Goal: Transaction & Acquisition: Purchase product/service

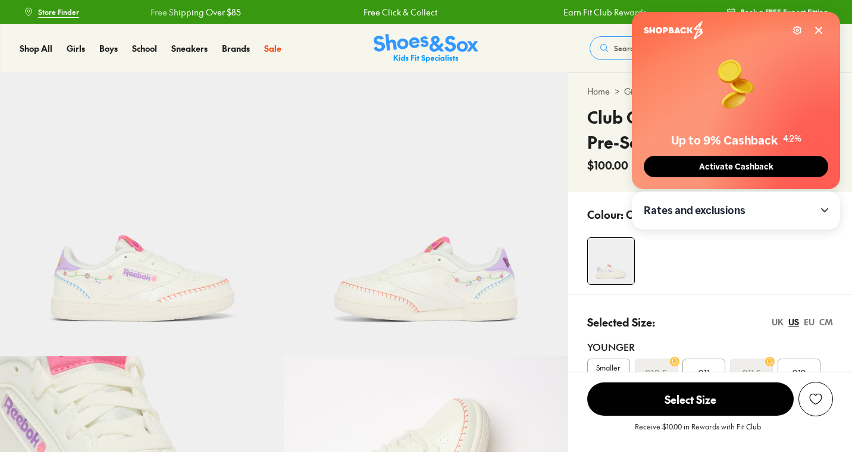
select select "*"
click at [822, 26] on icon at bounding box center [819, 31] width 10 height 10
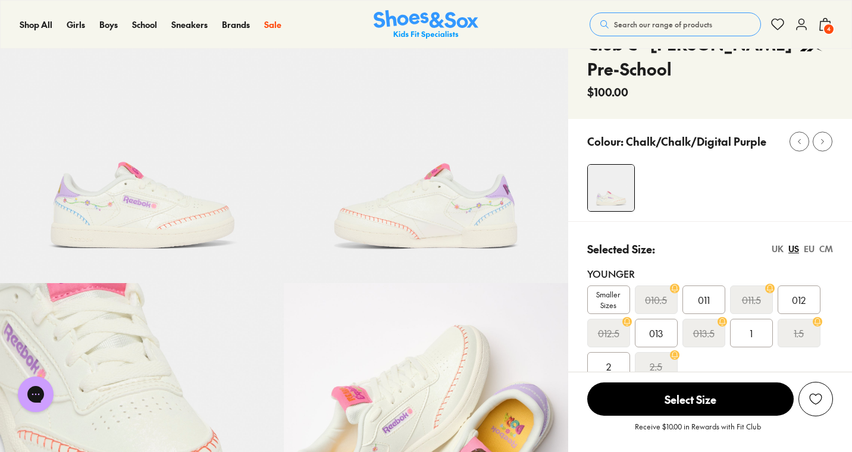
scroll to position [269, 0]
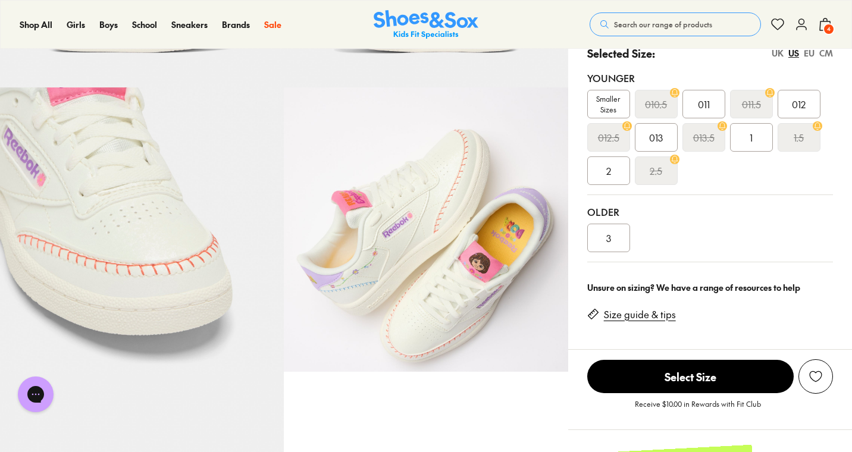
click at [831, 32] on span "4" at bounding box center [828, 29] width 12 height 12
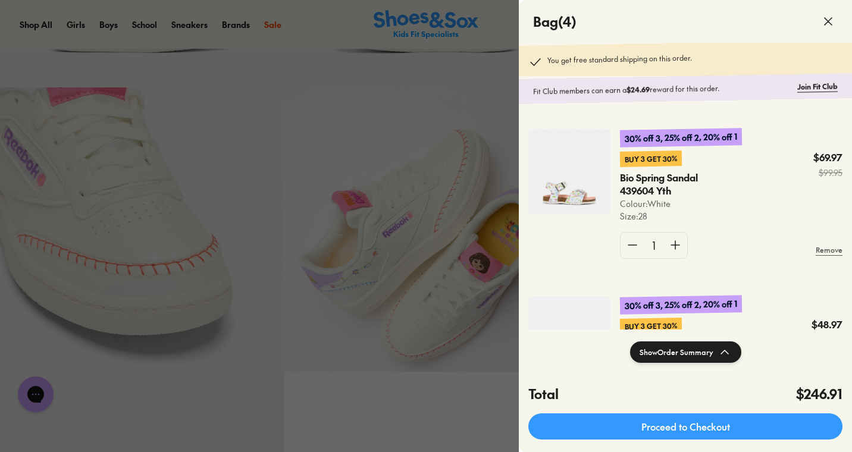
scroll to position [96, 0]
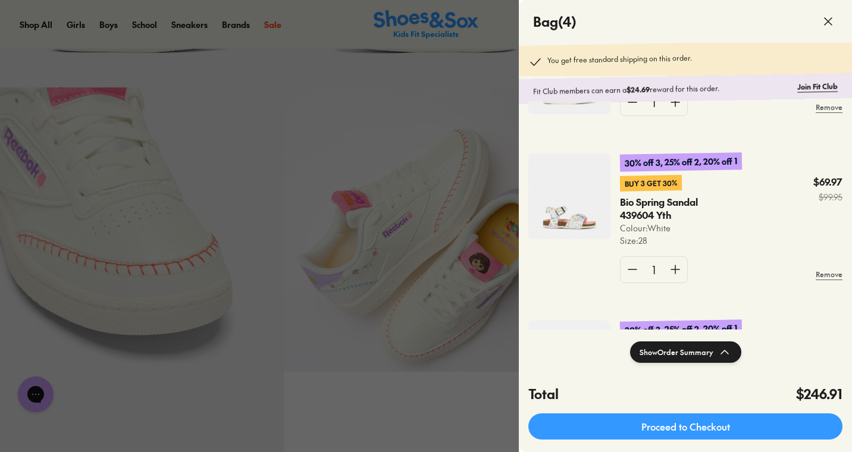
click at [589, 202] on img at bounding box center [569, 196] width 82 height 86
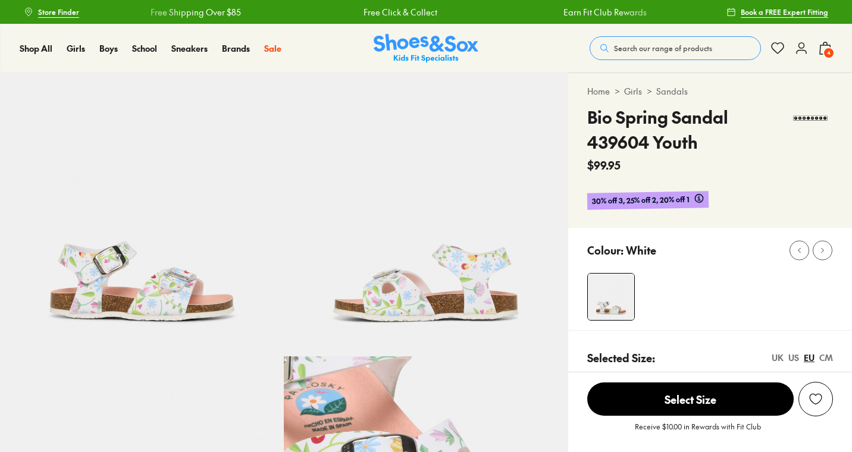
select select "*"
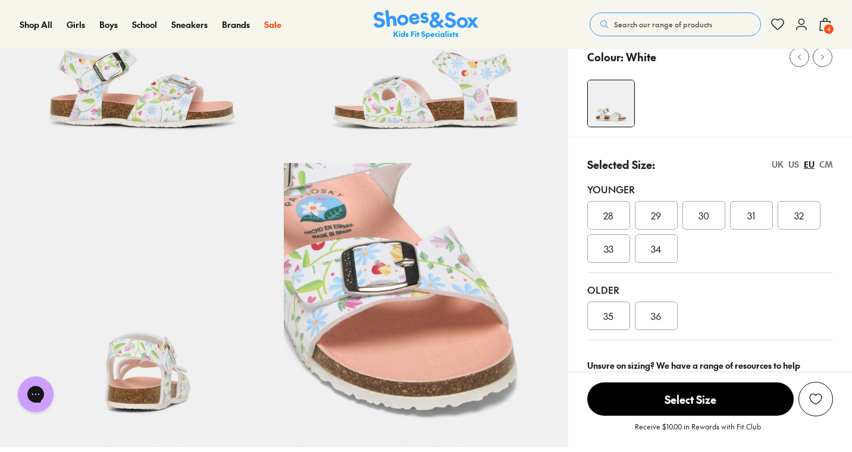
scroll to position [187, 0]
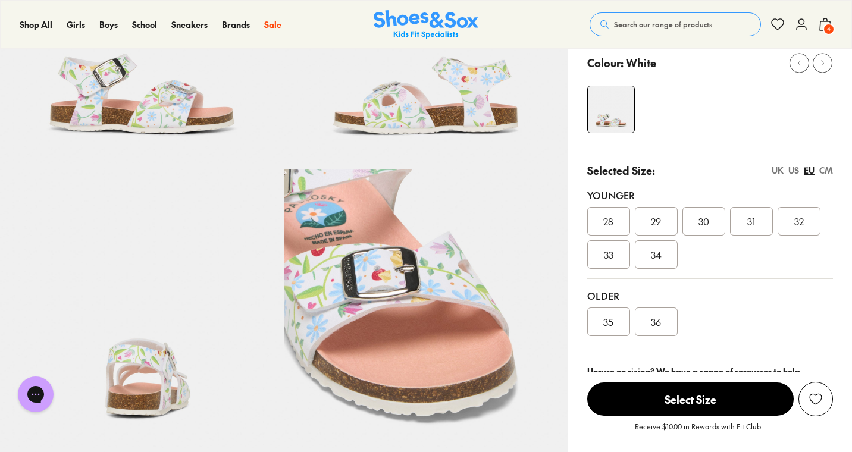
click at [588, 222] on div "28" at bounding box center [608, 221] width 43 height 29
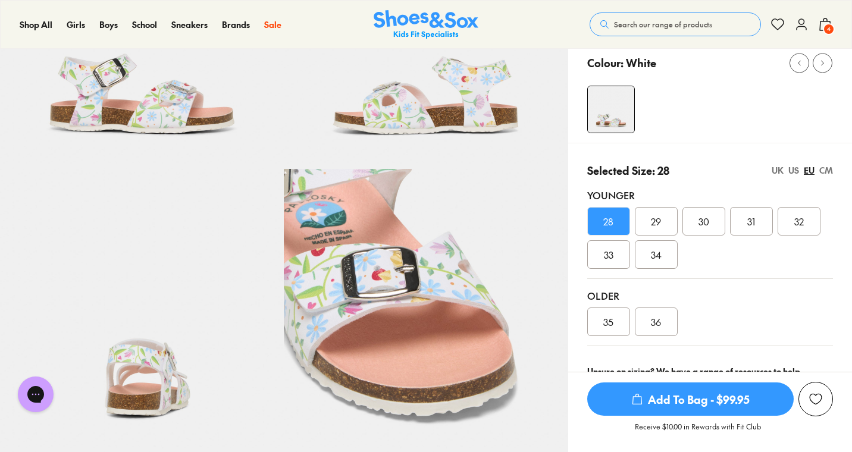
click at [796, 169] on div "US" at bounding box center [793, 170] width 11 height 12
click at [809, 169] on div "EU" at bounding box center [808, 170] width 11 height 12
click at [780, 172] on div "UK" at bounding box center [777, 170] width 12 height 12
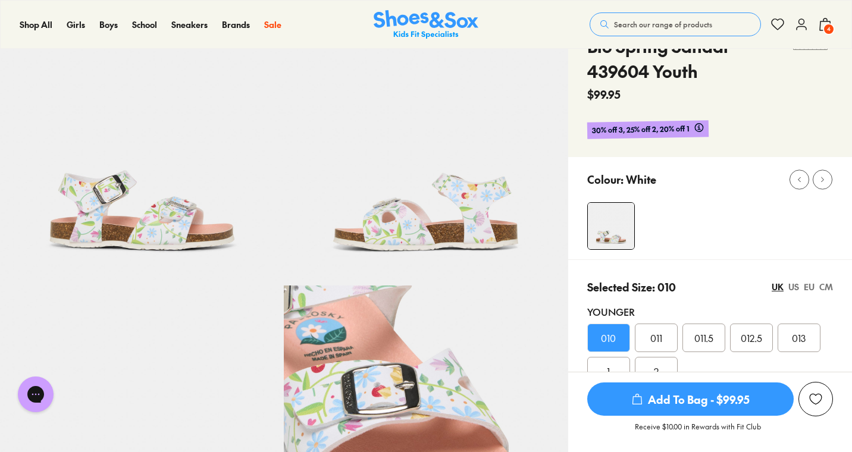
scroll to position [0, 0]
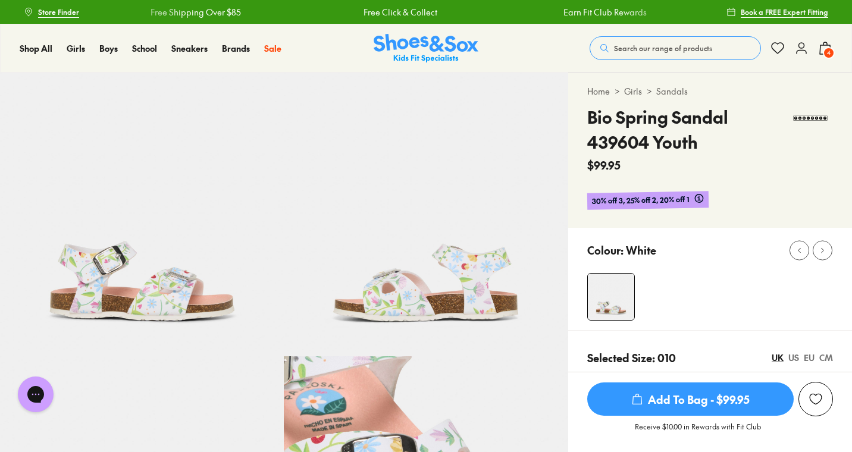
click at [830, 45] on icon at bounding box center [825, 48] width 14 height 14
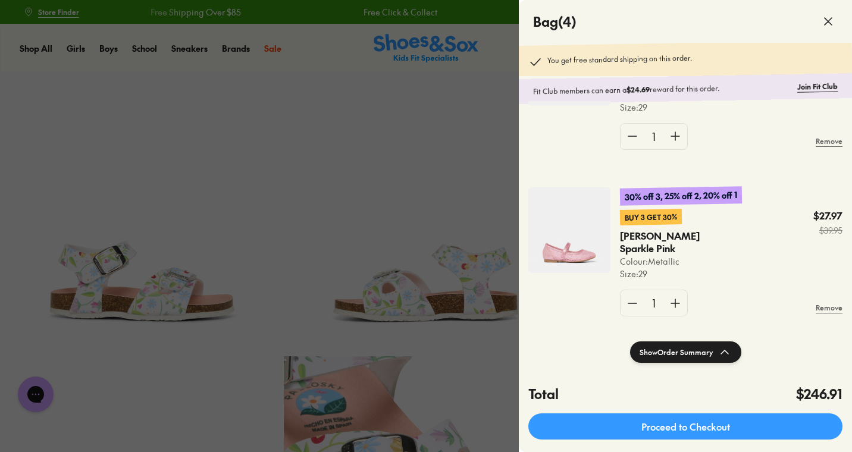
scroll to position [395, 0]
click at [591, 245] on img at bounding box center [569, 232] width 82 height 86
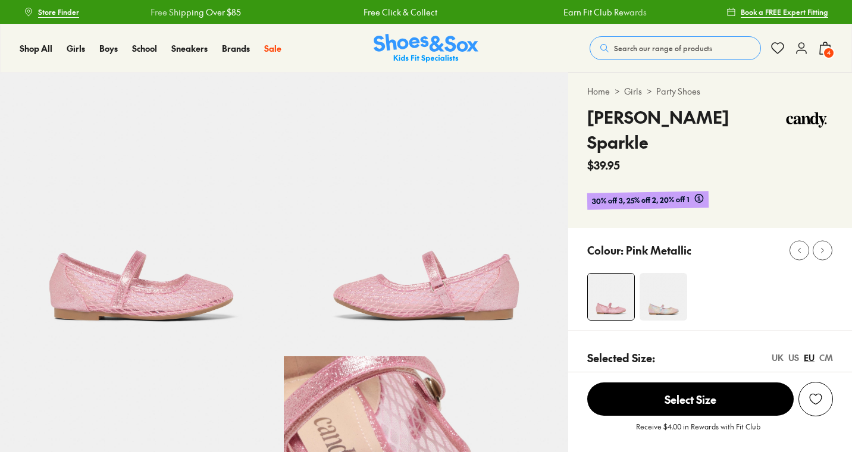
scroll to position [347, 0]
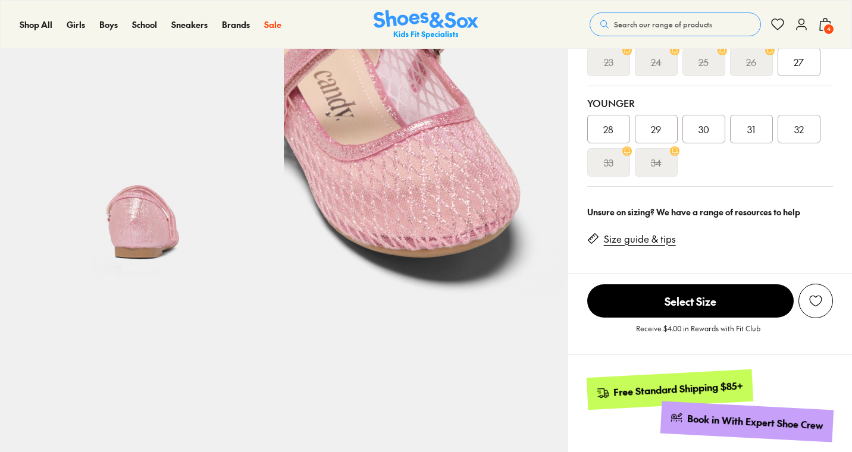
select select "*"
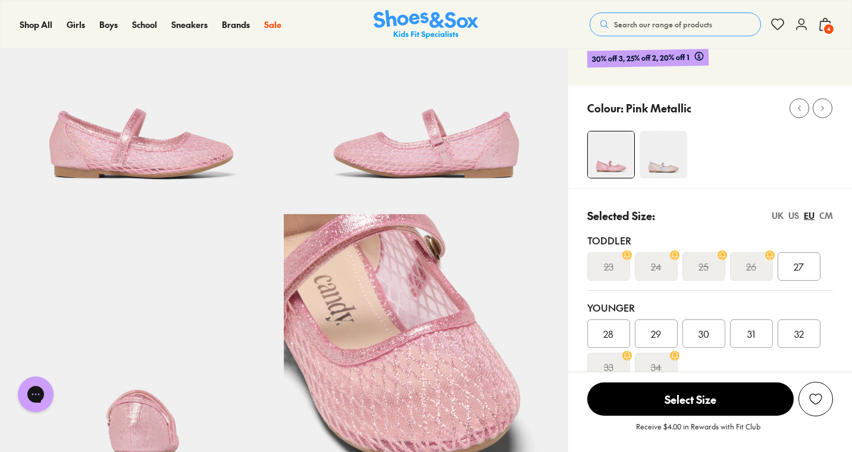
scroll to position [68, 0]
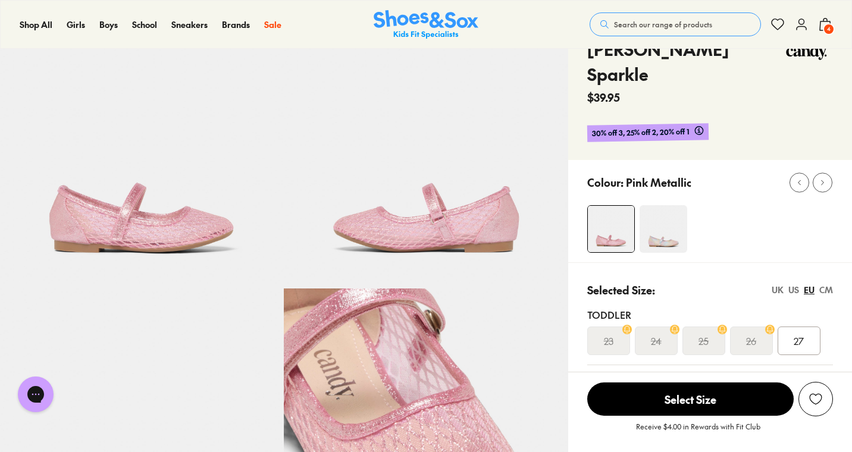
click at [832, 36] on div "Shop All Shop All Shop All Up to 30% off New Arrivals Online Only Best Sellers …" at bounding box center [426, 24] width 852 height 49
click at [825, 32] on span "4" at bounding box center [828, 29] width 12 height 12
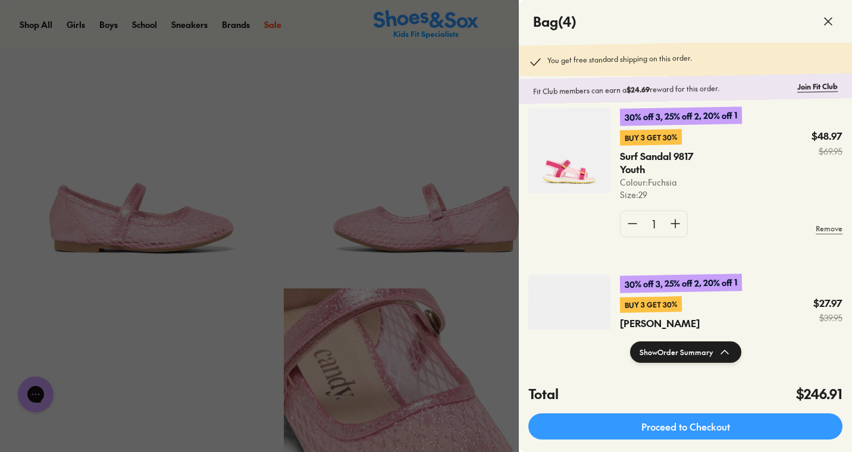
scroll to position [316, 0]
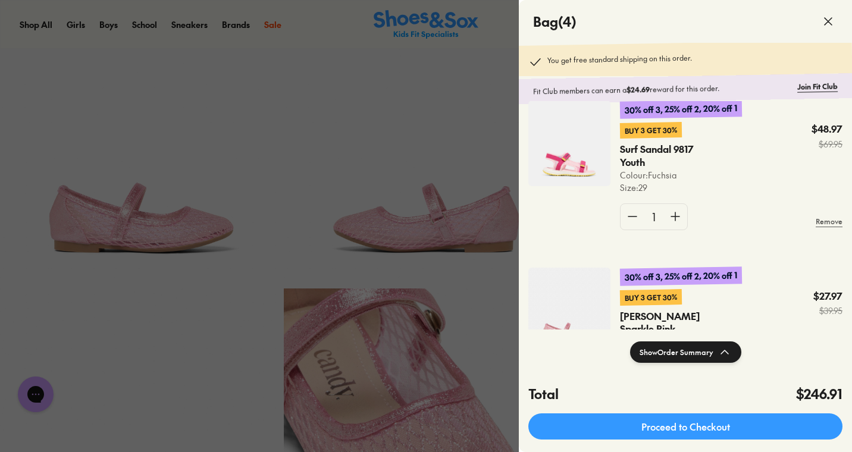
click at [565, 146] on img at bounding box center [569, 144] width 82 height 86
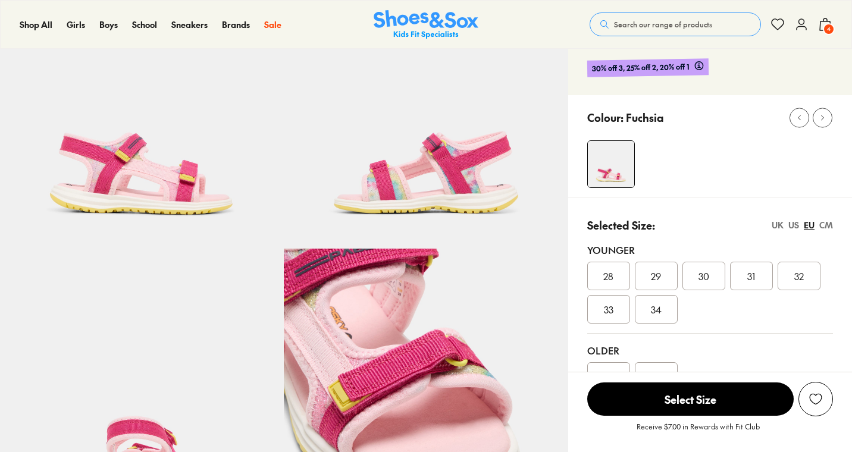
scroll to position [213, 0]
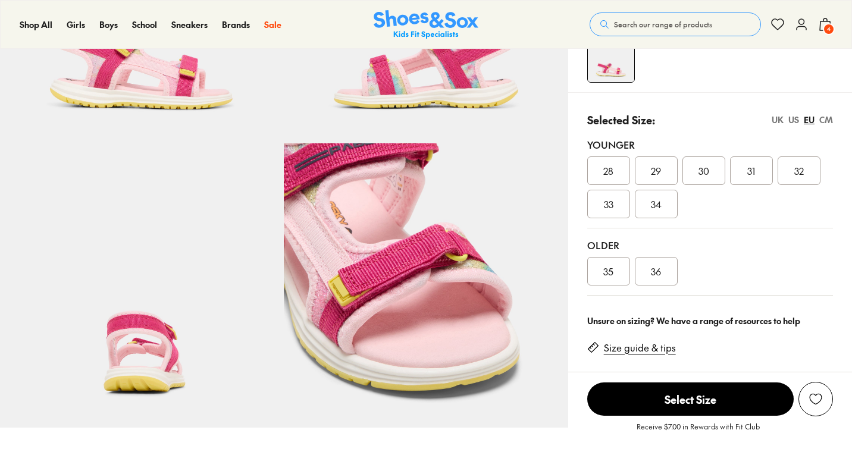
select select "*"
click at [828, 32] on span "4" at bounding box center [828, 29] width 12 height 12
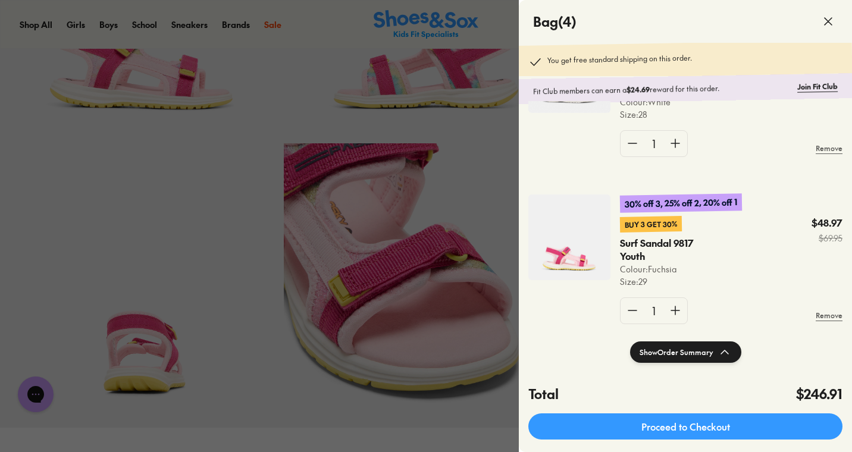
scroll to position [235, 0]
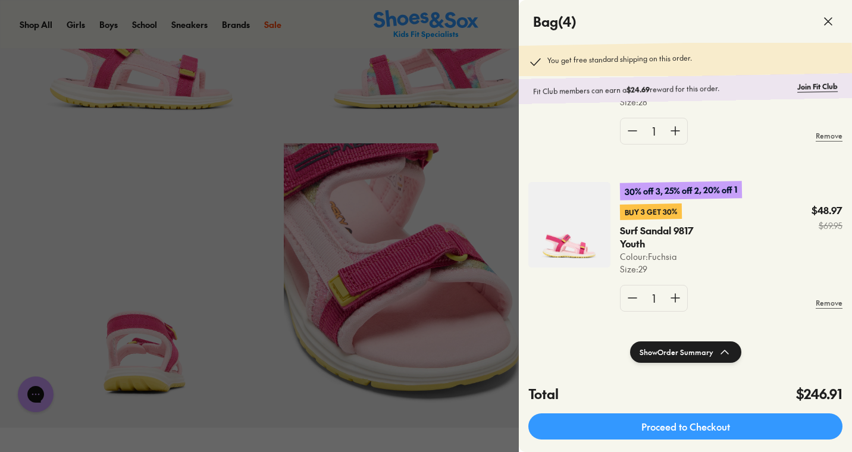
click at [511, 197] on div at bounding box center [426, 226] width 852 height 452
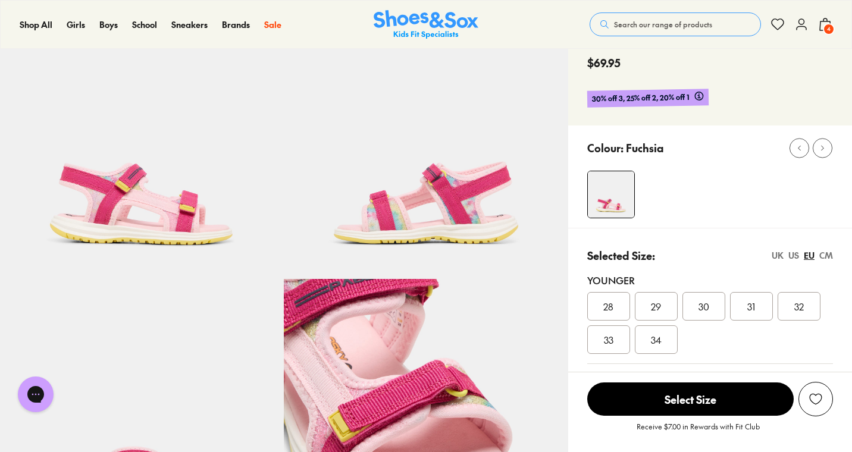
scroll to position [0, 0]
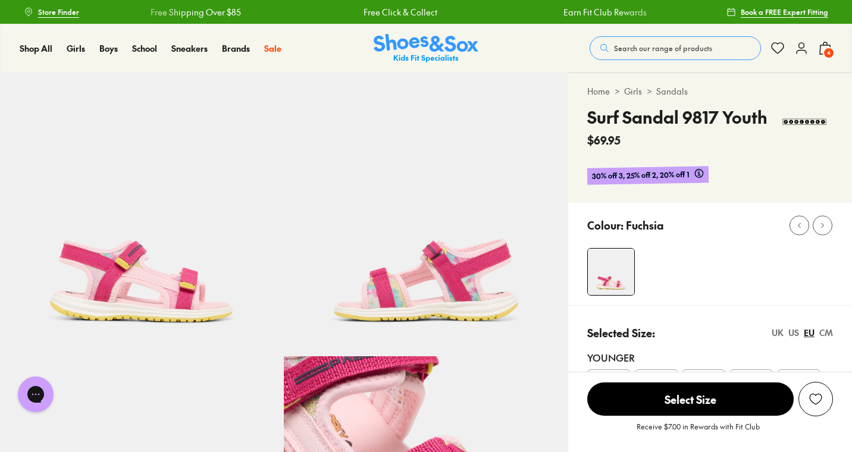
click at [608, 288] on img at bounding box center [611, 272] width 46 height 46
select select "*"
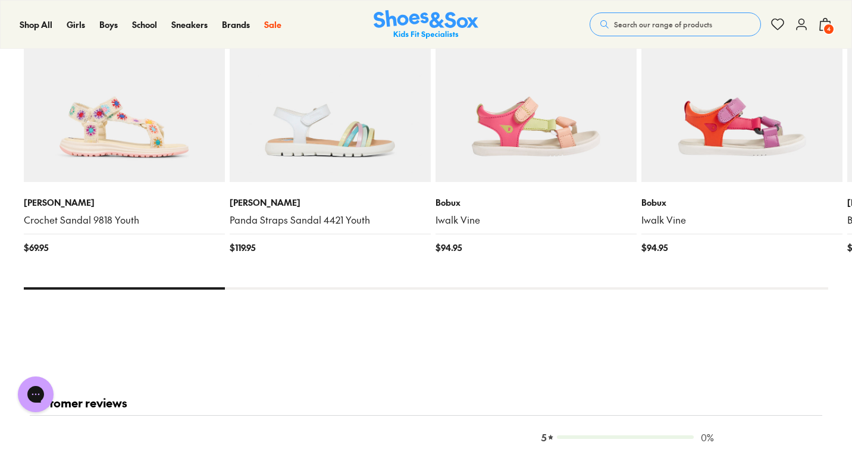
scroll to position [1308, 0]
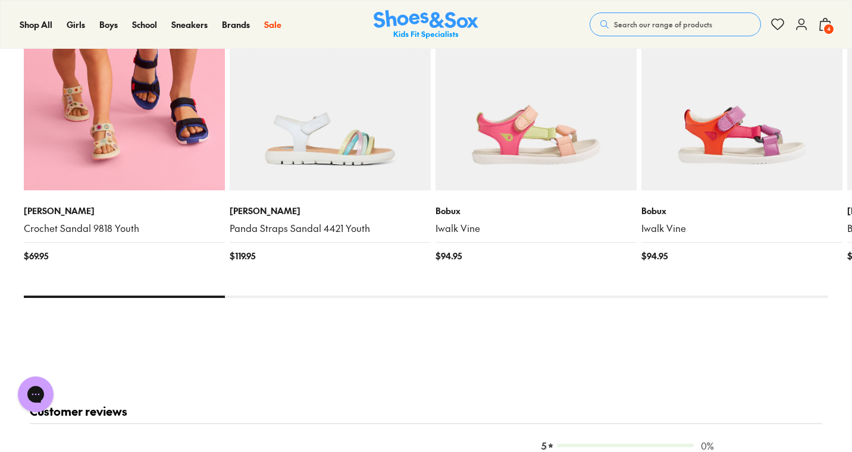
click at [142, 95] on img at bounding box center [124, 89] width 201 height 201
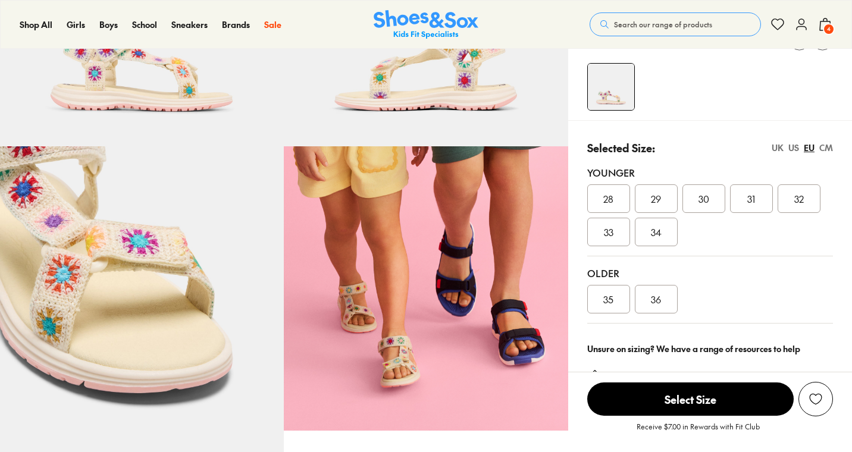
scroll to position [231, 0]
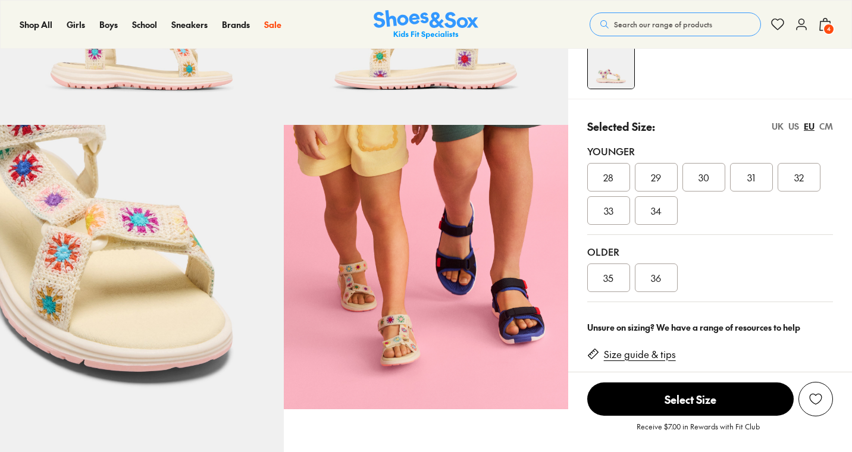
select select "*"
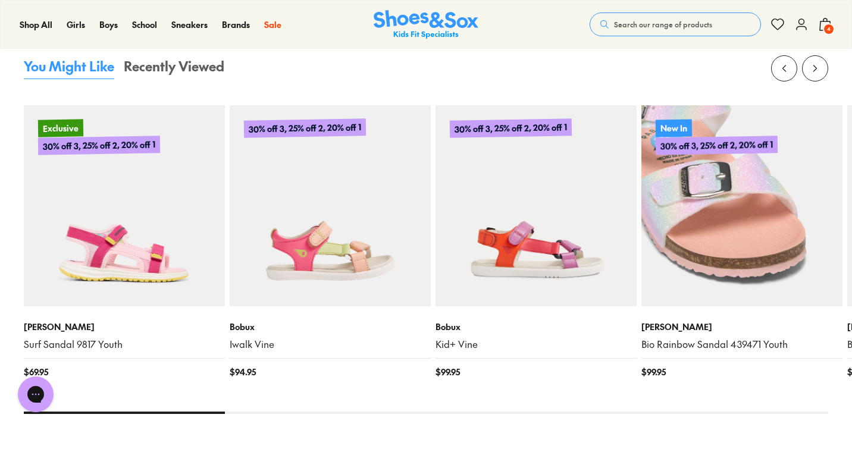
scroll to position [1205, 0]
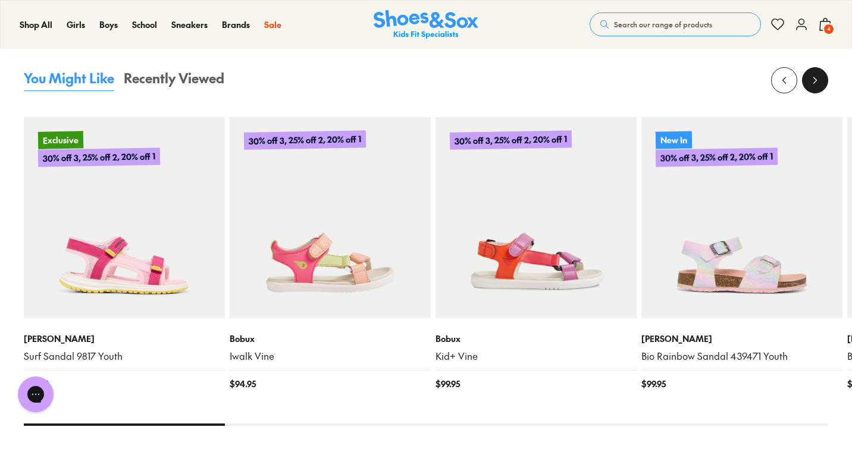
click at [822, 89] on button at bounding box center [815, 80] width 26 height 26
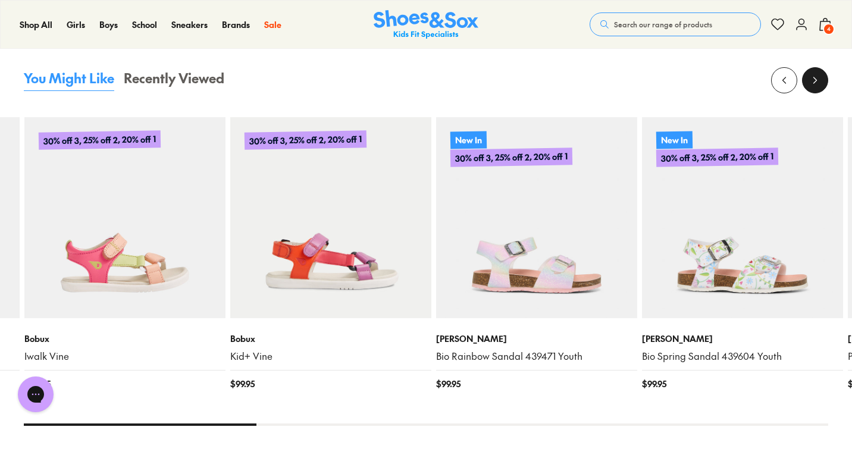
click at [822, 89] on button at bounding box center [815, 80] width 26 height 26
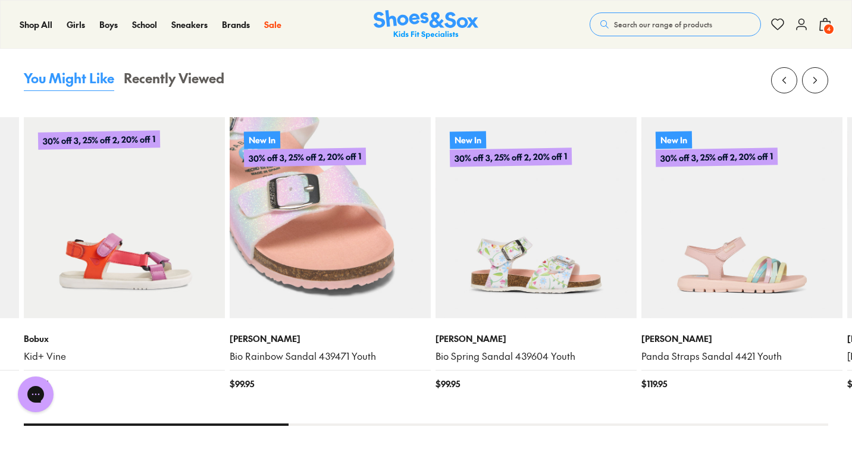
click at [407, 241] on img at bounding box center [330, 217] width 201 height 201
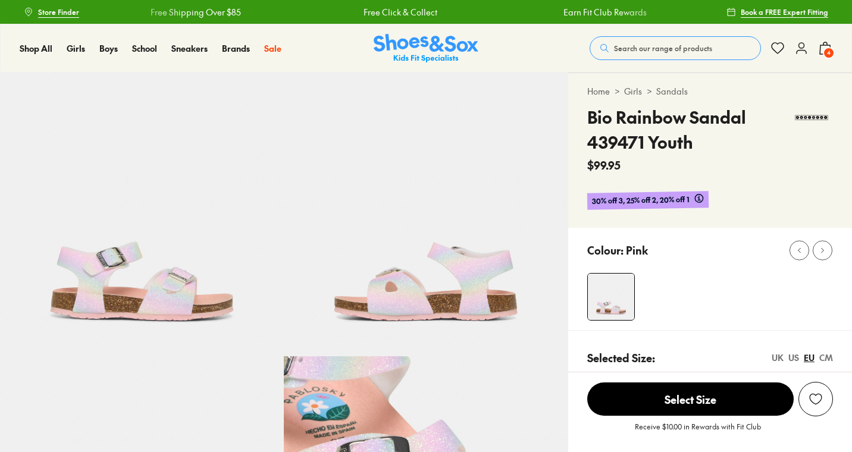
select select "*"
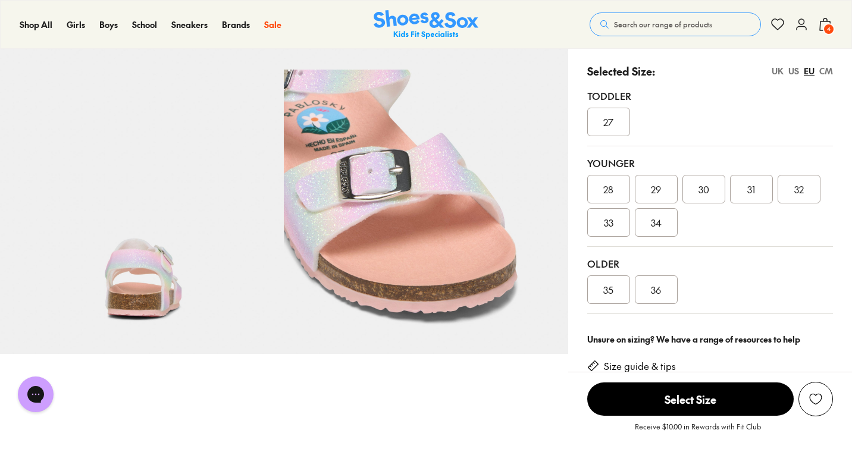
scroll to position [348, 0]
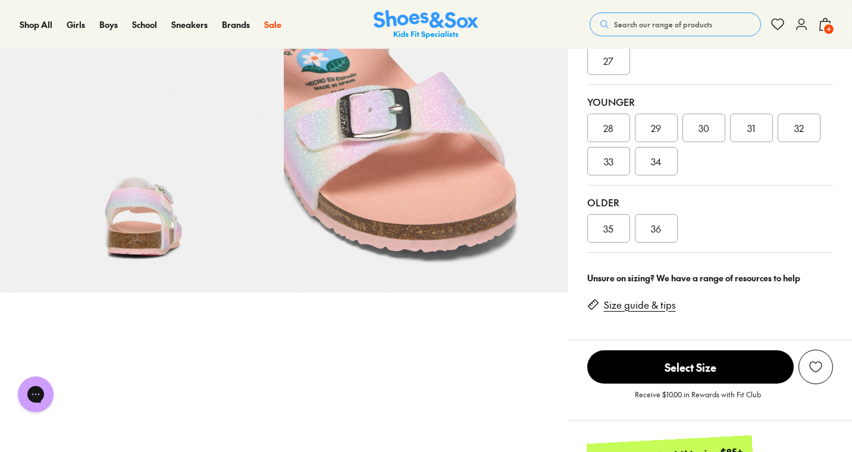
click at [620, 135] on div "28" at bounding box center [608, 128] width 43 height 29
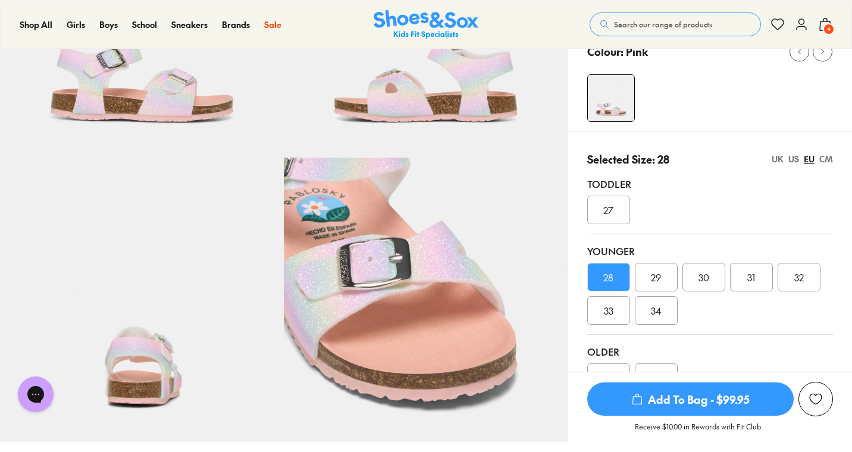
scroll to position [216, 0]
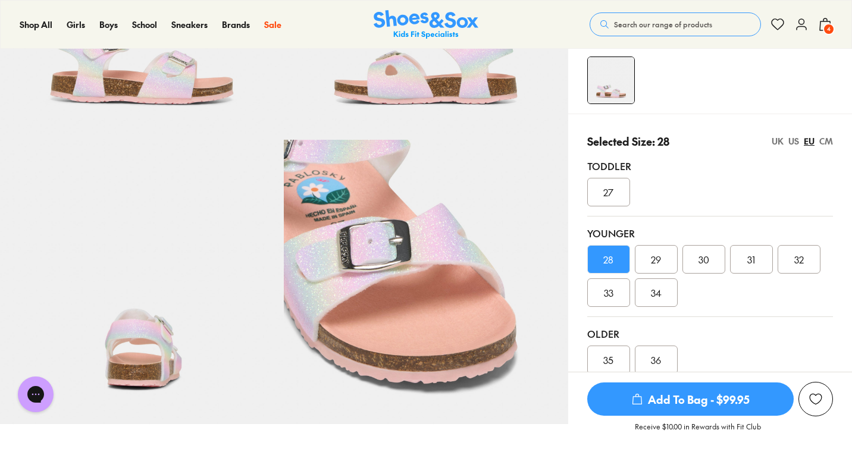
click at [655, 263] on span "29" at bounding box center [656, 259] width 10 height 14
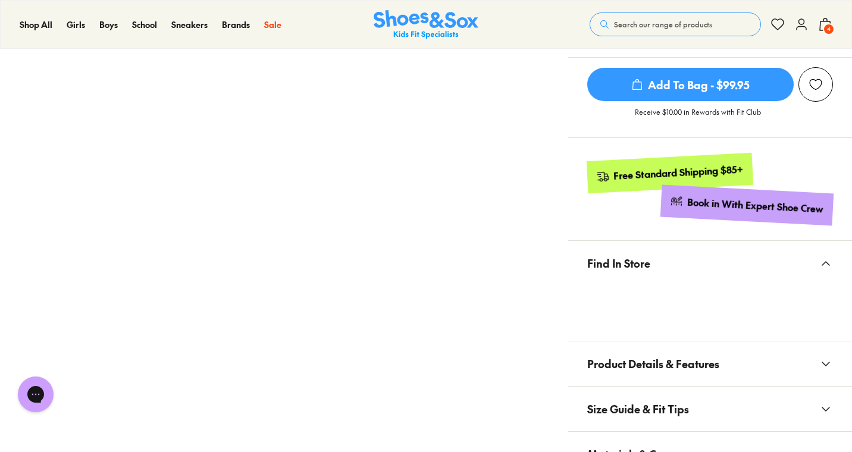
scroll to position [485, 0]
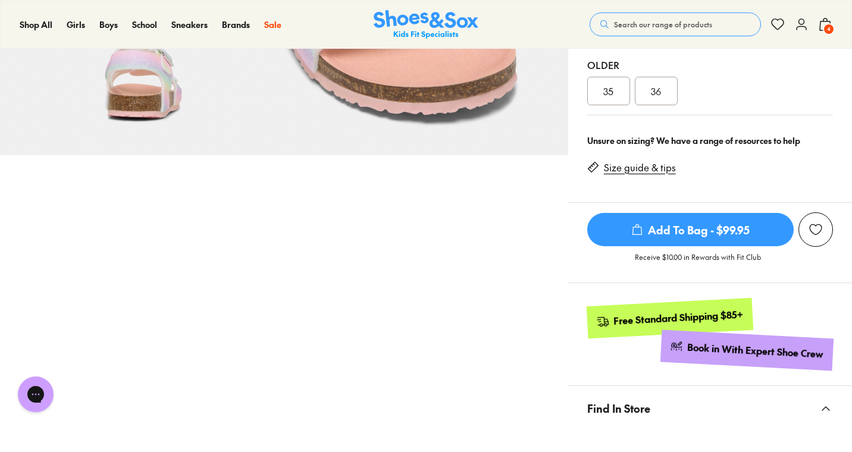
click at [665, 249] on div "Receive $10.00 in Rewards with Fit Club" at bounding box center [710, 260] width 284 height 26
click at [667, 230] on span "Add To Bag - $99.95" at bounding box center [690, 229] width 206 height 33
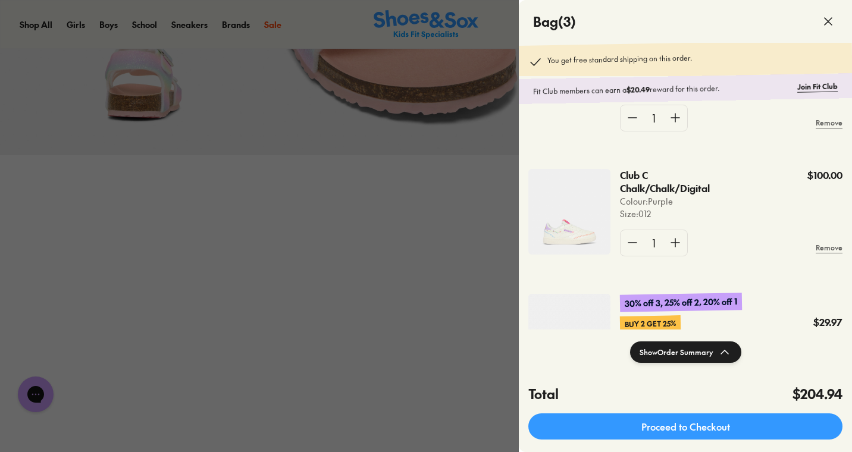
scroll to position [73, 0]
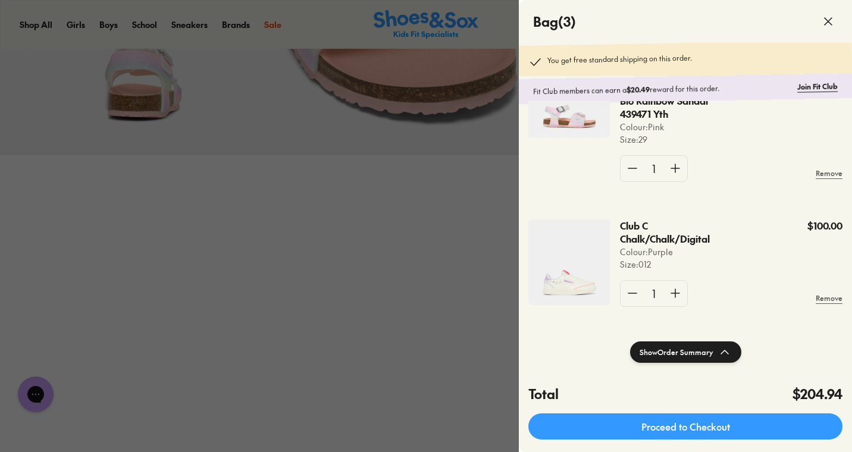
click at [586, 281] on img at bounding box center [569, 262] width 82 height 86
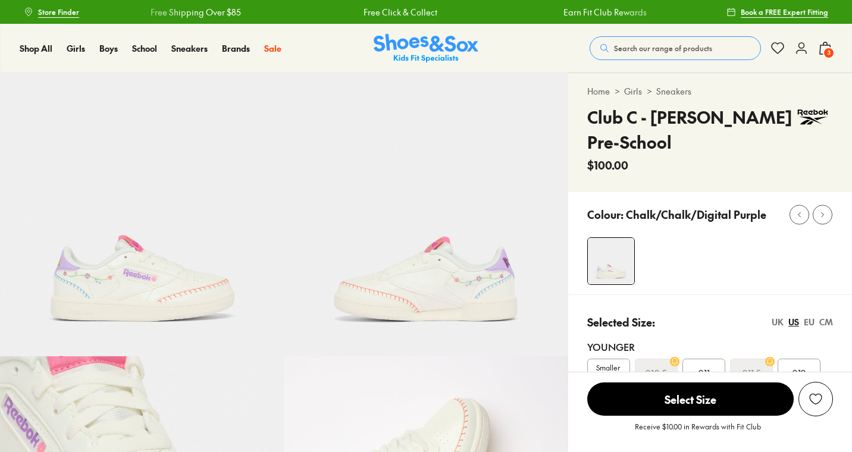
select select "*"
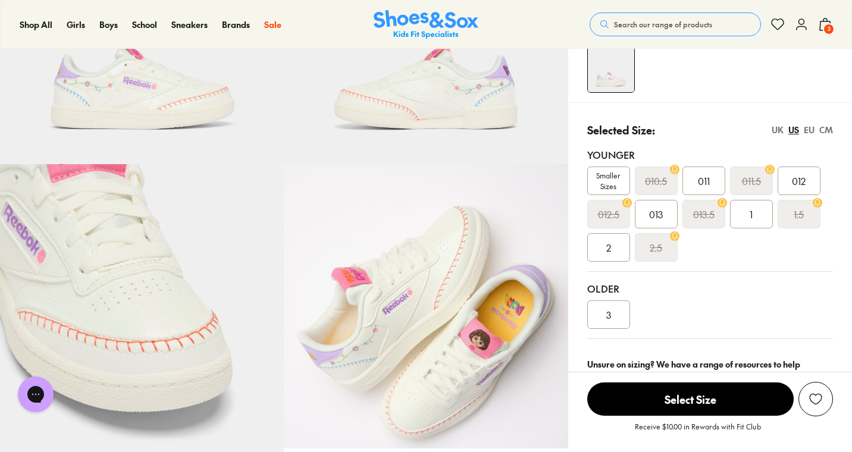
scroll to position [163, 0]
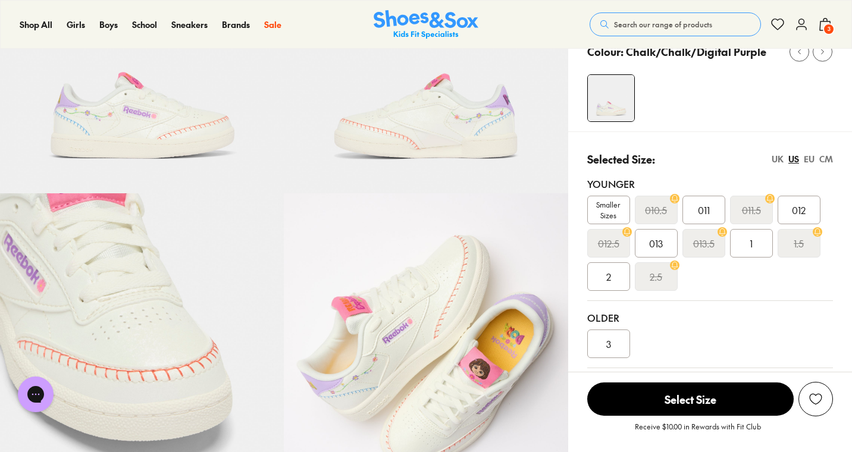
click at [825, 20] on icon at bounding box center [825, 24] width 14 height 14
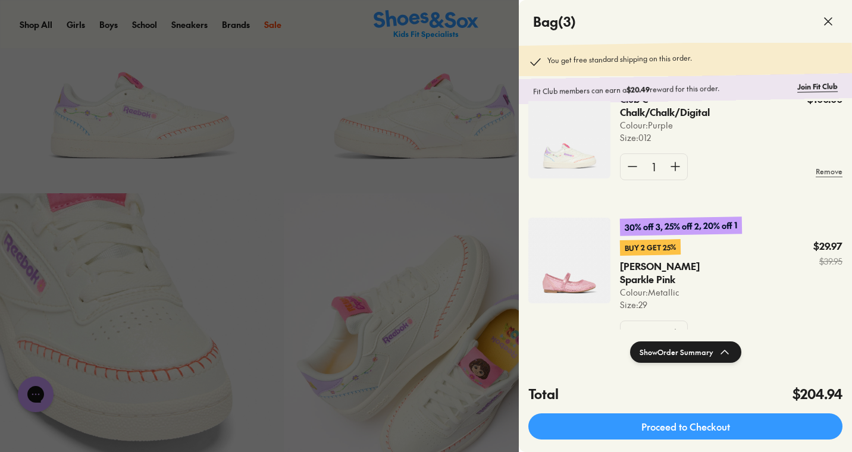
scroll to position [244, 0]
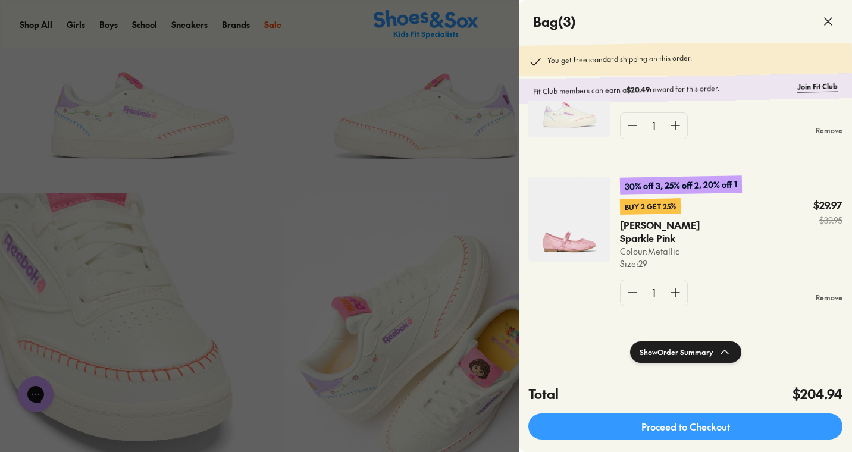
click at [419, 285] on div at bounding box center [426, 226] width 852 height 452
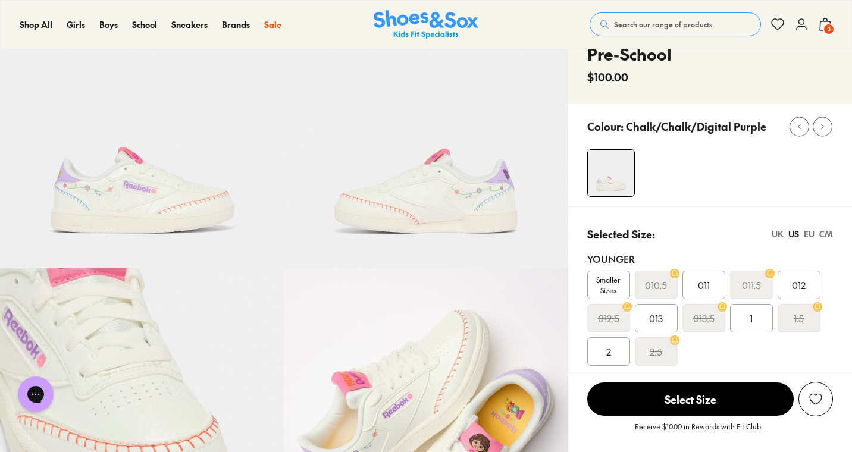
scroll to position [0, 0]
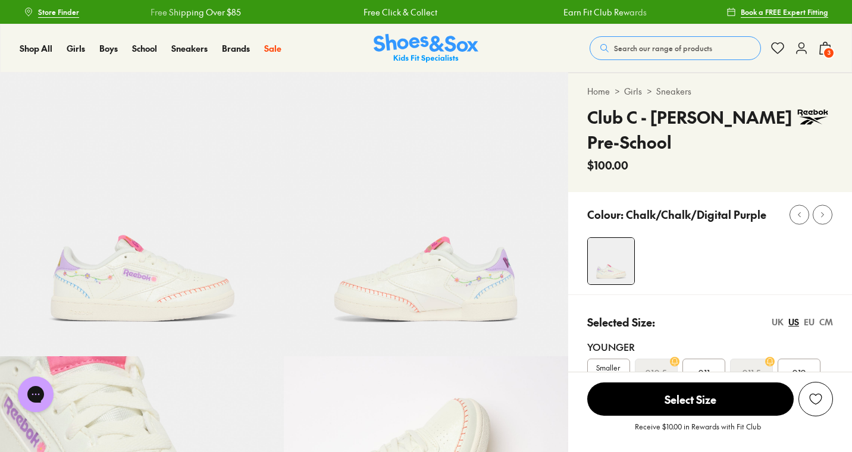
click at [403, 45] on img at bounding box center [425, 48] width 105 height 29
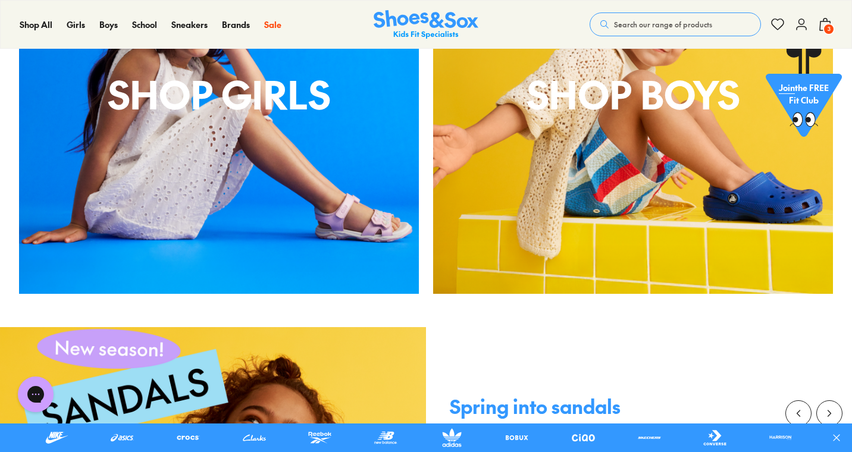
click at [262, 264] on div "Shop Girls" at bounding box center [219, 94] width 400 height 400
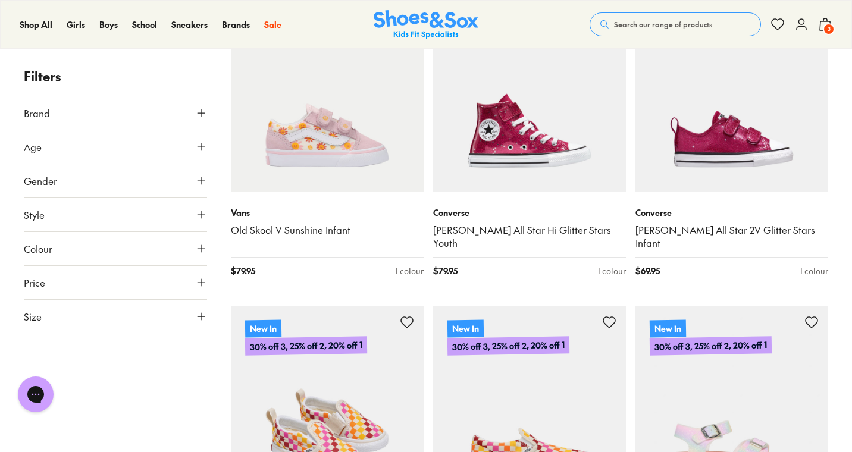
scroll to position [1141, 0]
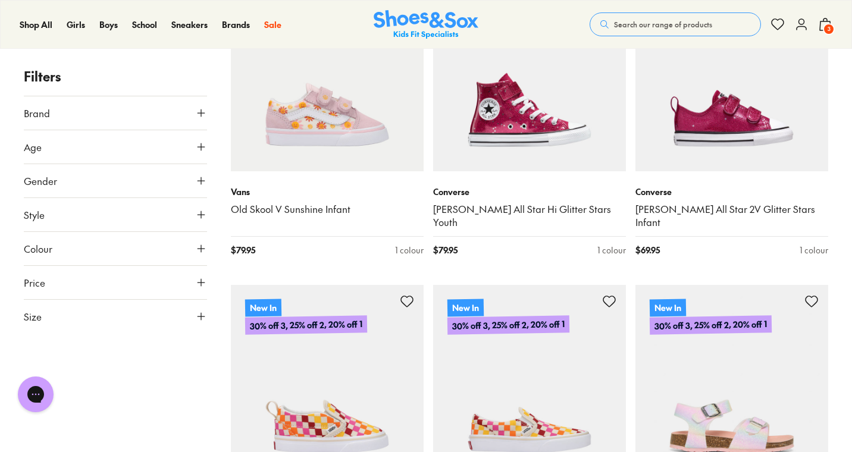
click at [197, 122] on button "Brand" at bounding box center [115, 112] width 183 height 33
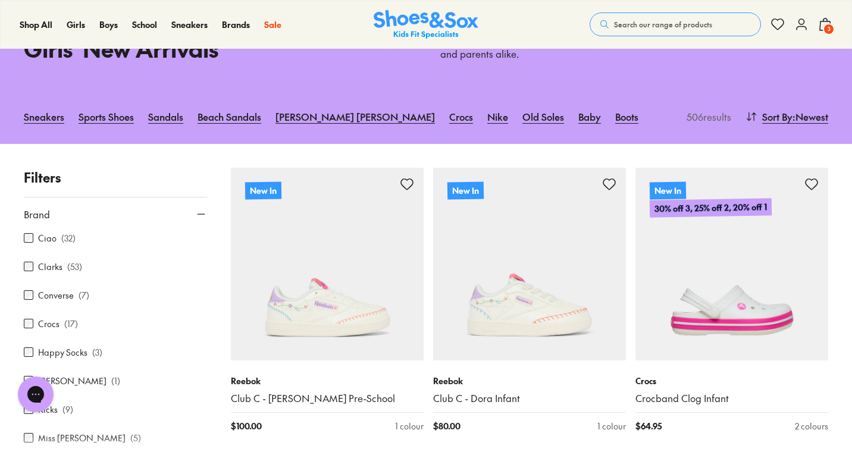
scroll to position [0, 0]
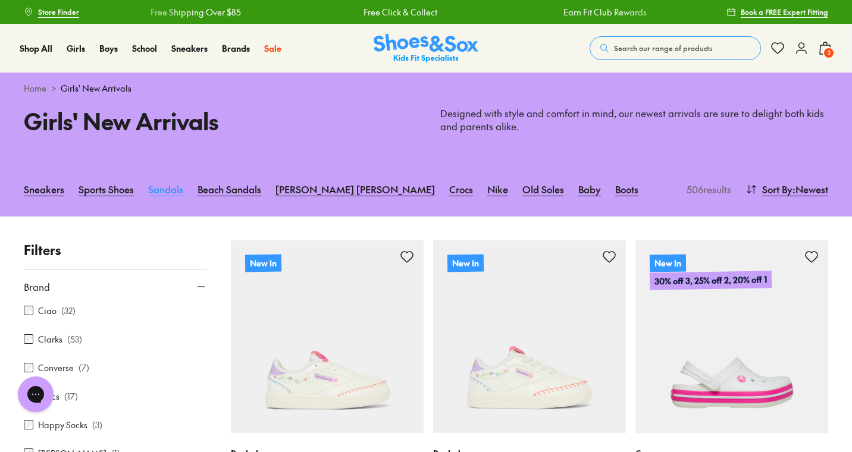
click at [167, 188] on link "Sandals" at bounding box center [165, 189] width 35 height 26
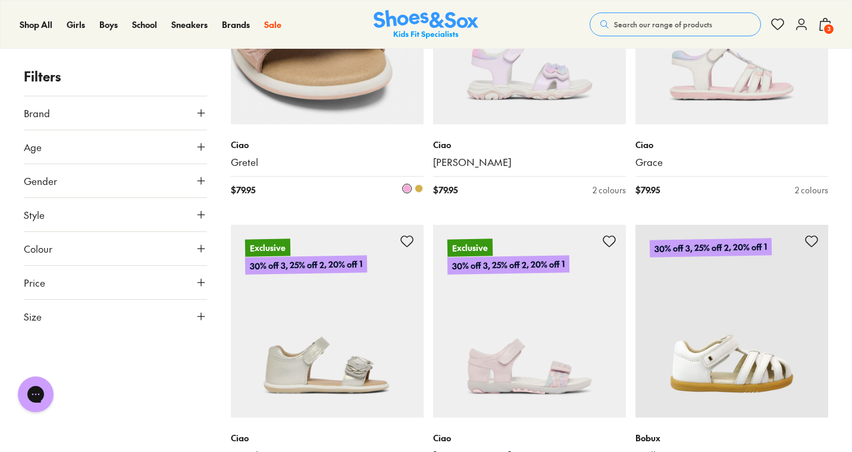
scroll to position [2560, 0]
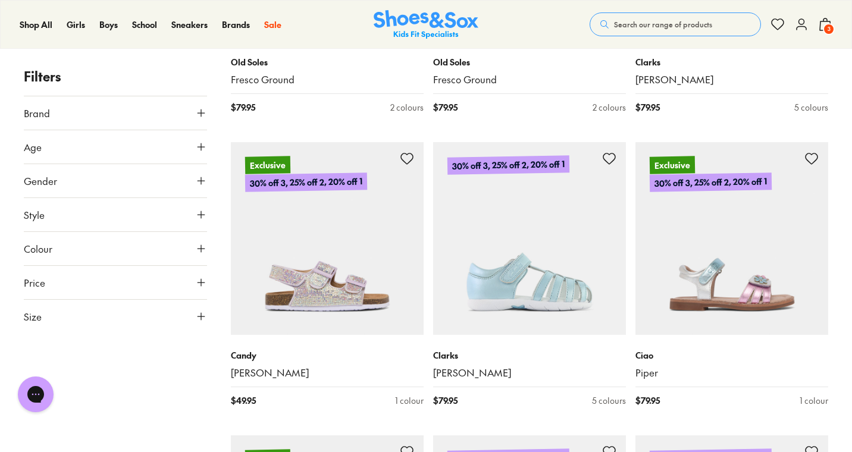
scroll to position [5710, 0]
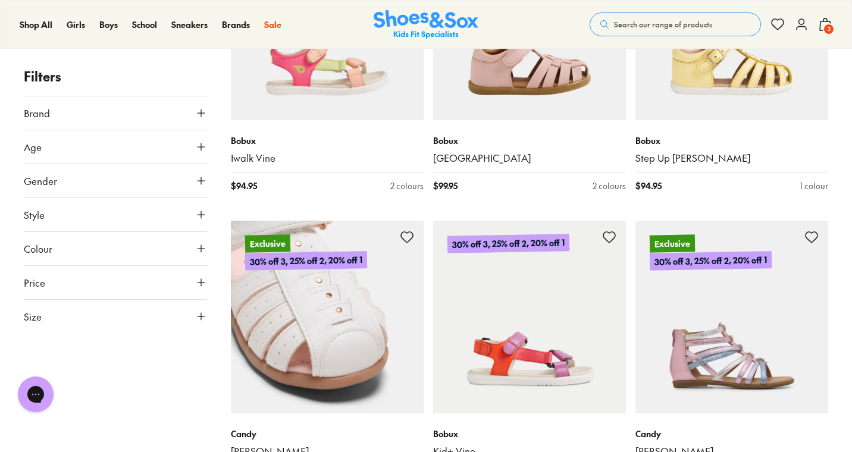
scroll to position [8040, 0]
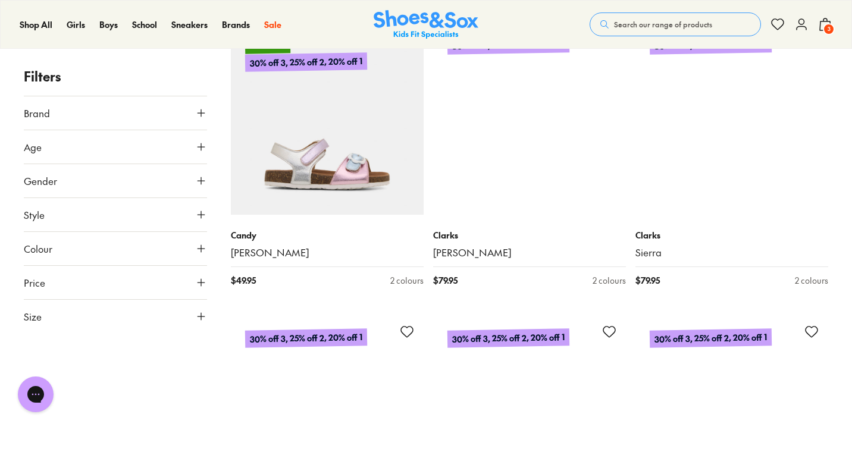
scroll to position [9631, 0]
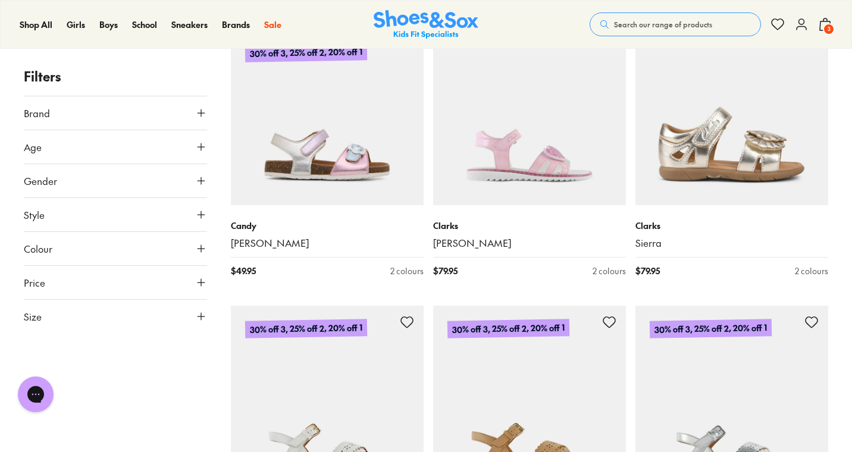
click at [149, 118] on button "Brand" at bounding box center [115, 112] width 183 height 33
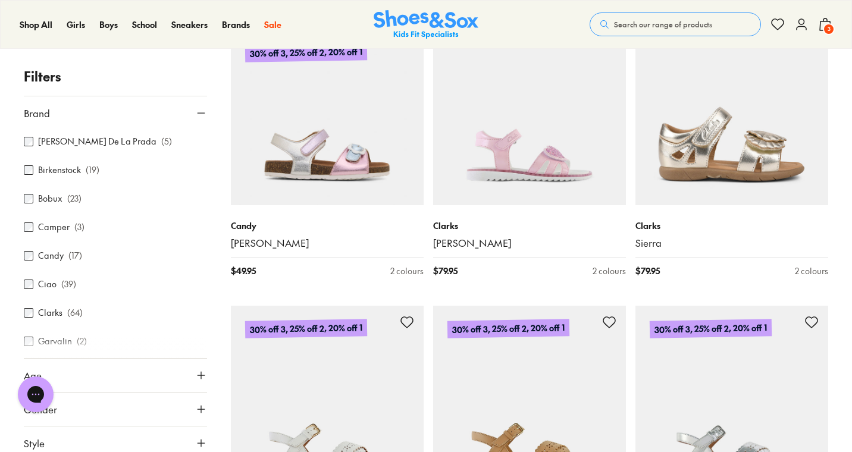
scroll to position [31, 0]
click at [61, 285] on label "Clarks" at bounding box center [50, 282] width 24 height 12
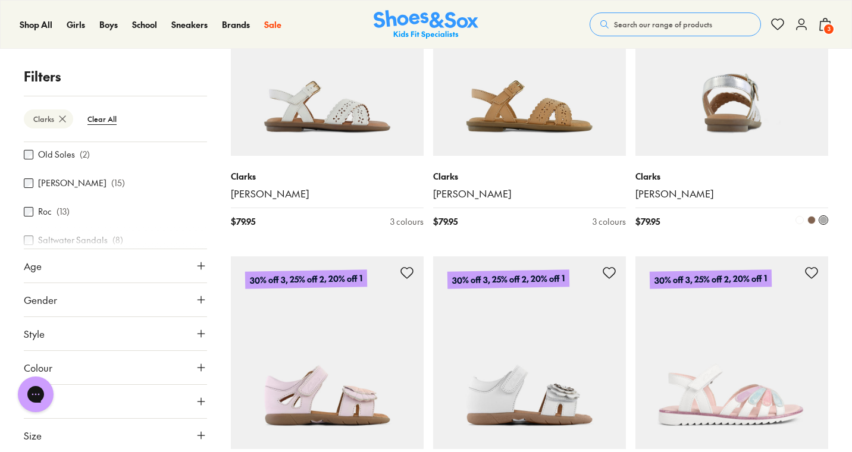
scroll to position [2502, 0]
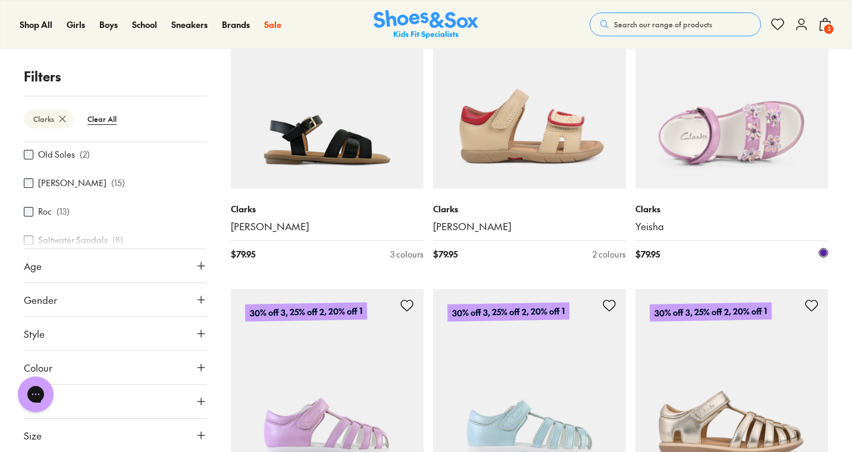
scroll to position [1018, 0]
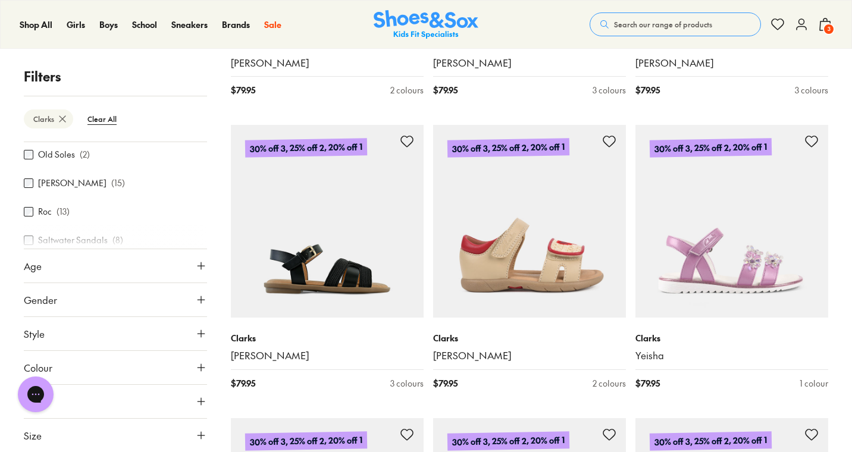
click at [822, 28] on span "3" at bounding box center [828, 29] width 12 height 12
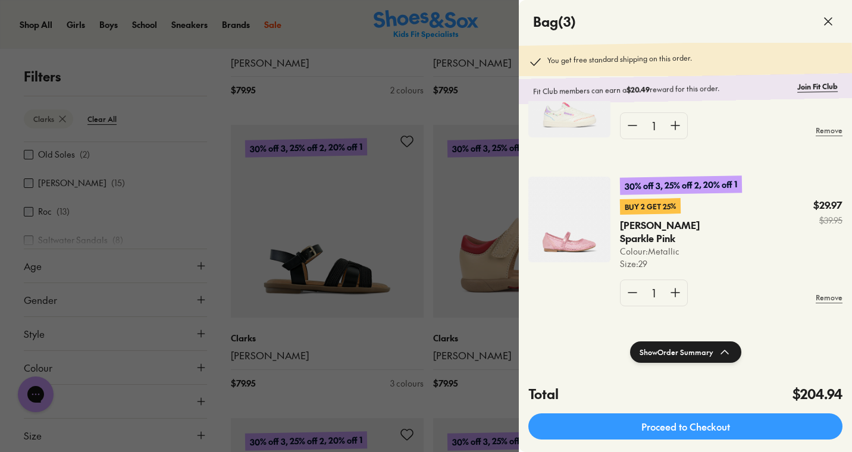
scroll to position [34, 0]
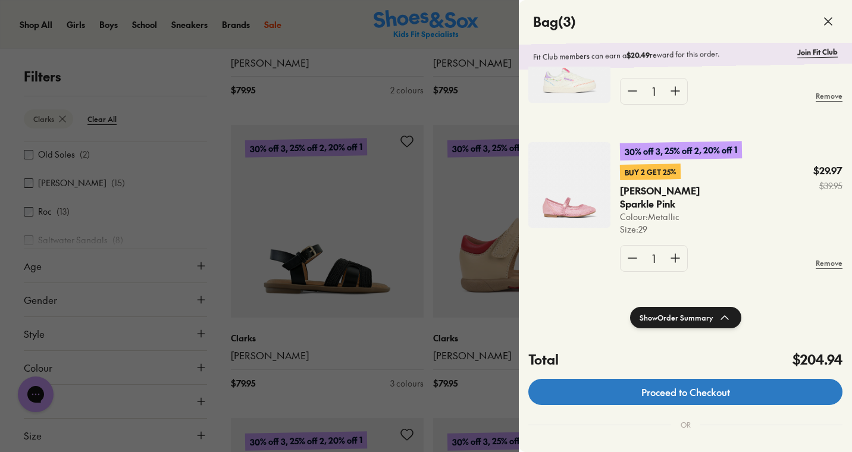
click at [642, 397] on link "Proceed to Checkout" at bounding box center [685, 392] width 314 height 26
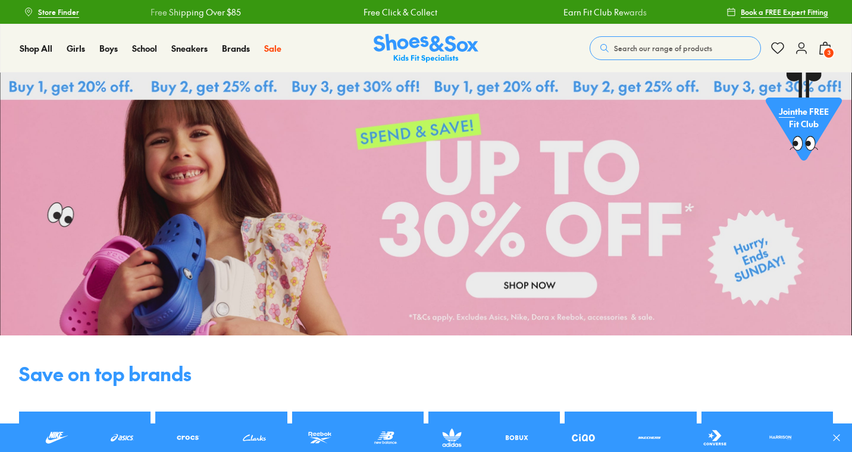
click at [826, 46] on icon at bounding box center [825, 48] width 14 height 14
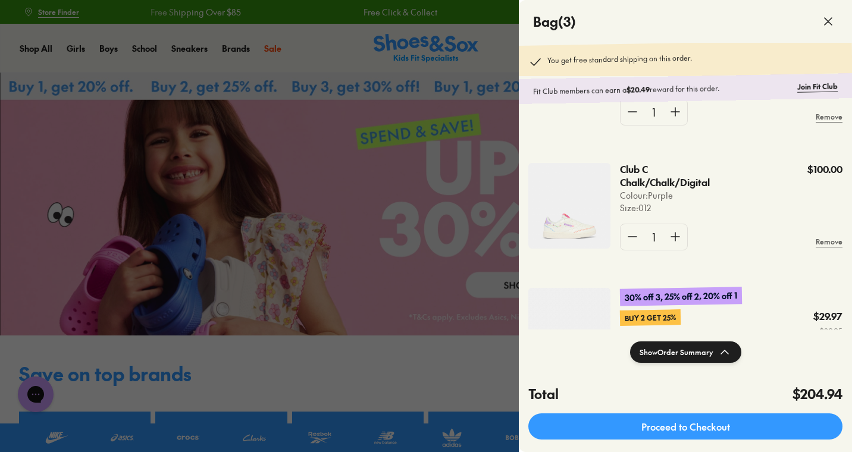
scroll to position [131, 0]
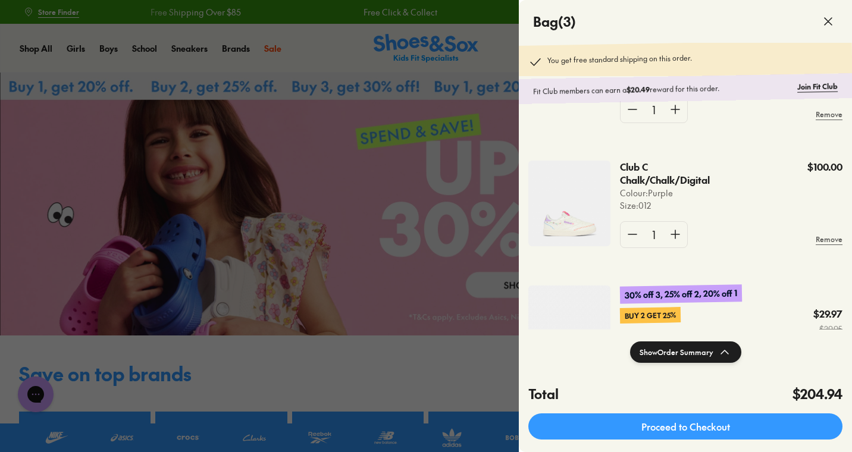
click at [564, 208] on img at bounding box center [569, 204] width 82 height 86
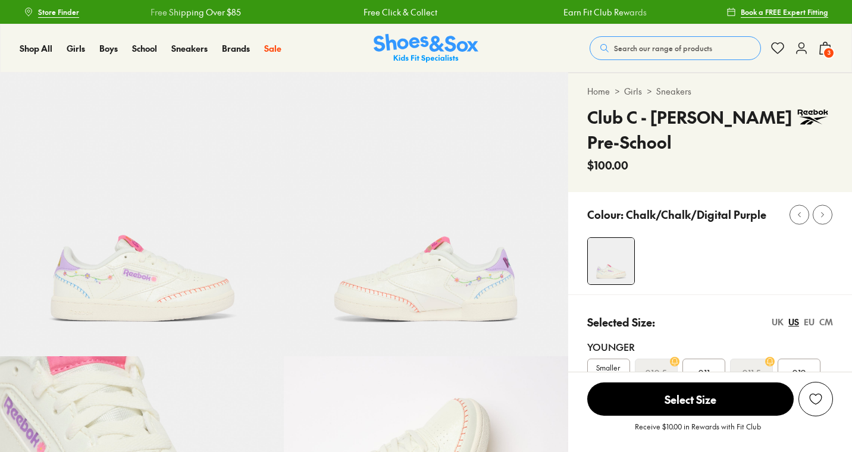
select select "*"
click at [668, 91] on link "Sneakers" at bounding box center [673, 91] width 35 height 12
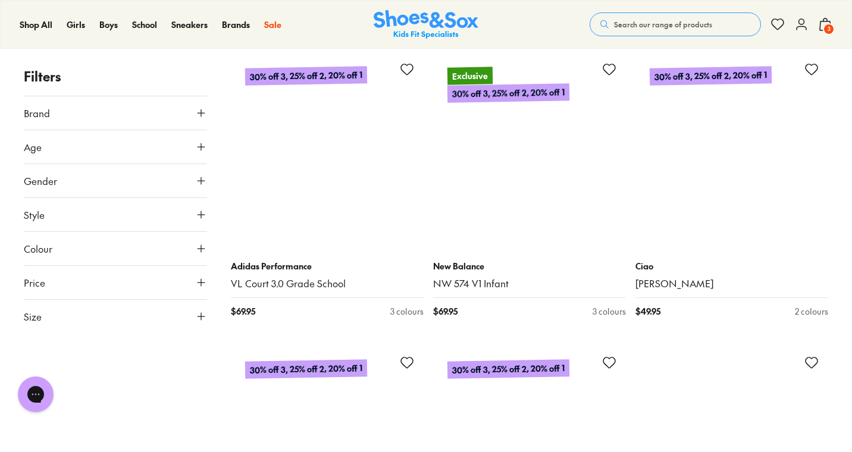
scroll to position [5501, 0]
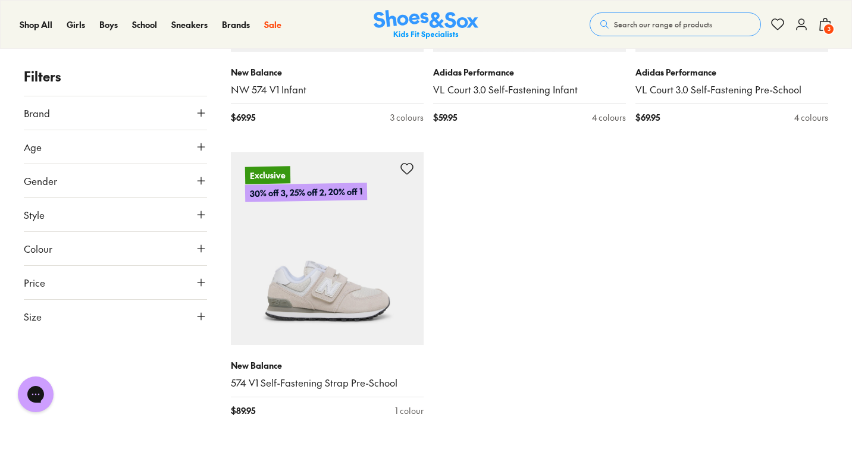
scroll to position [6341, 0]
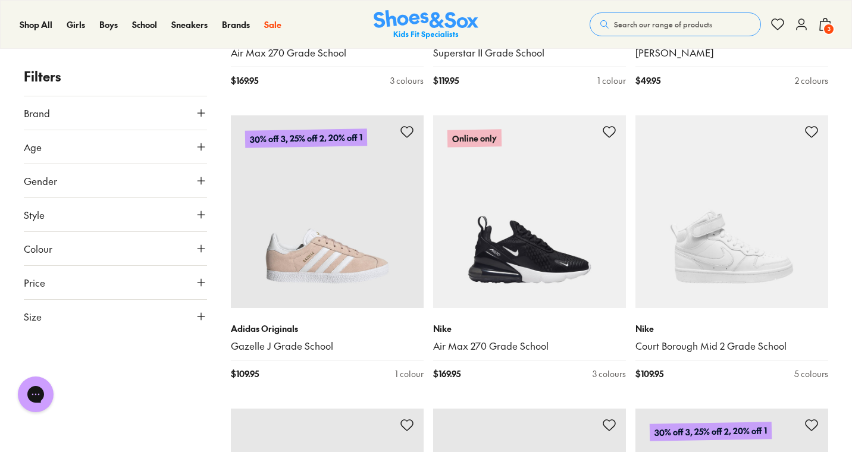
scroll to position [11991, 0]
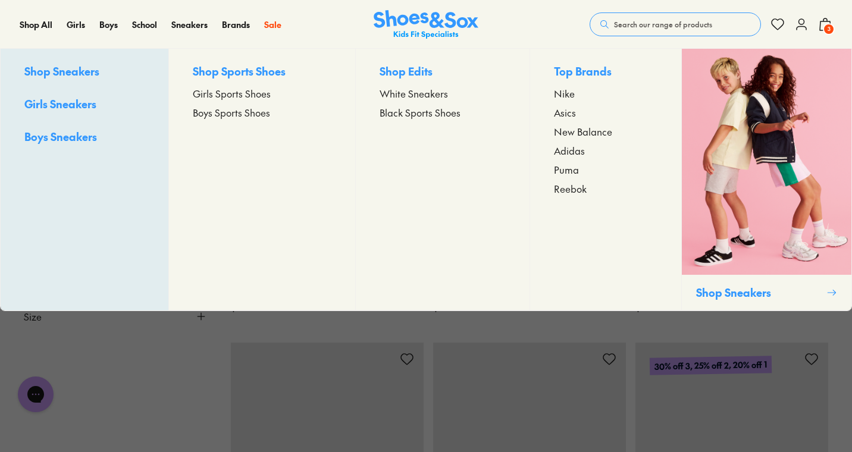
click at [570, 92] on span "Nike" at bounding box center [564, 93] width 21 height 14
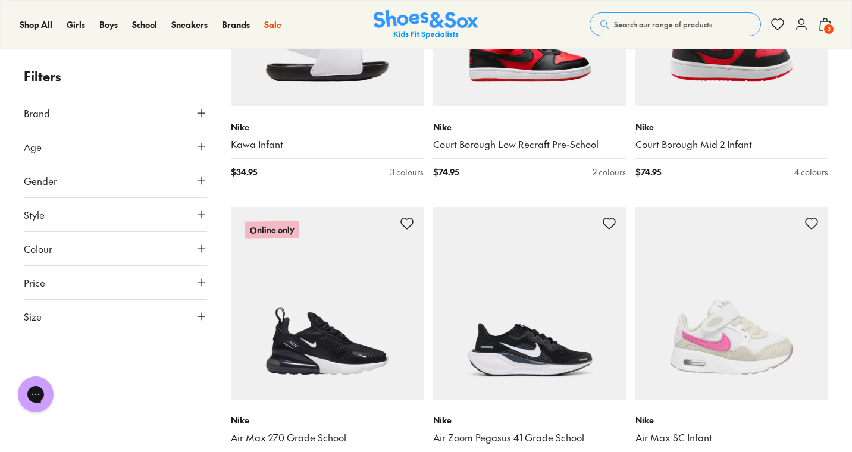
scroll to position [8097, 0]
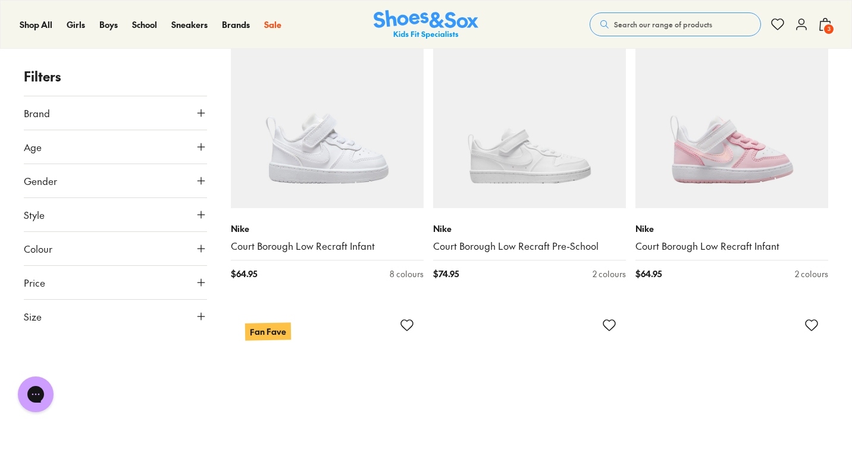
scroll to position [9340, 0]
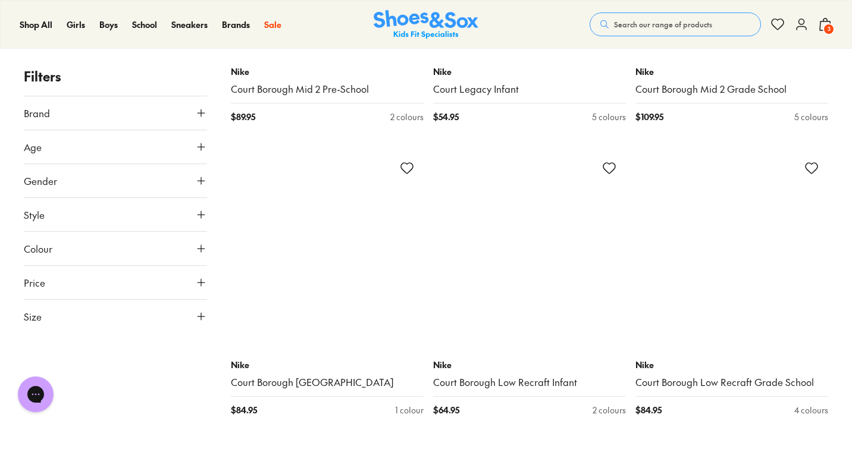
scroll to position [17020, 0]
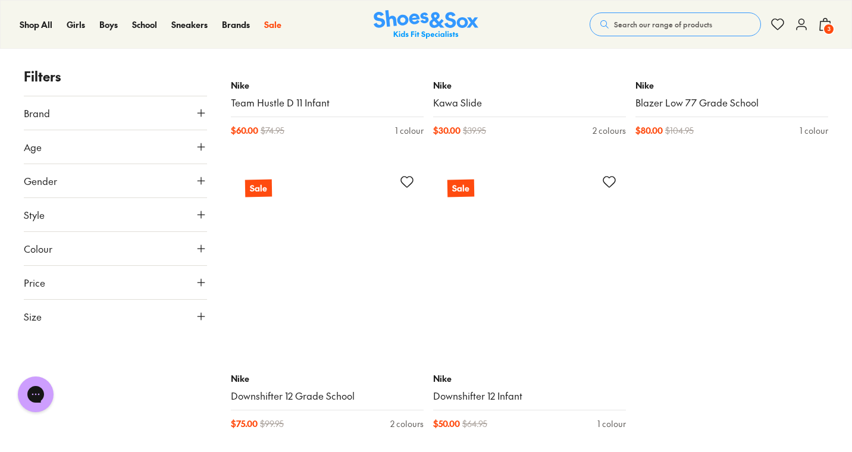
scroll to position [21504, 0]
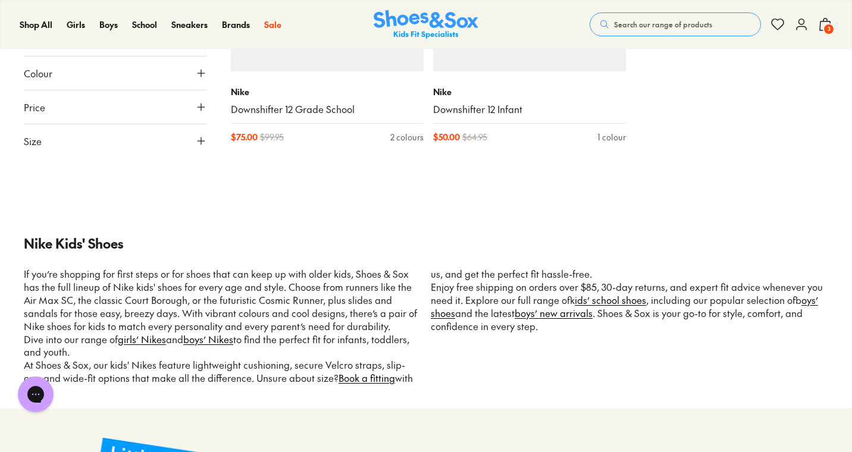
click at [827, 27] on span "3" at bounding box center [828, 29] width 12 height 12
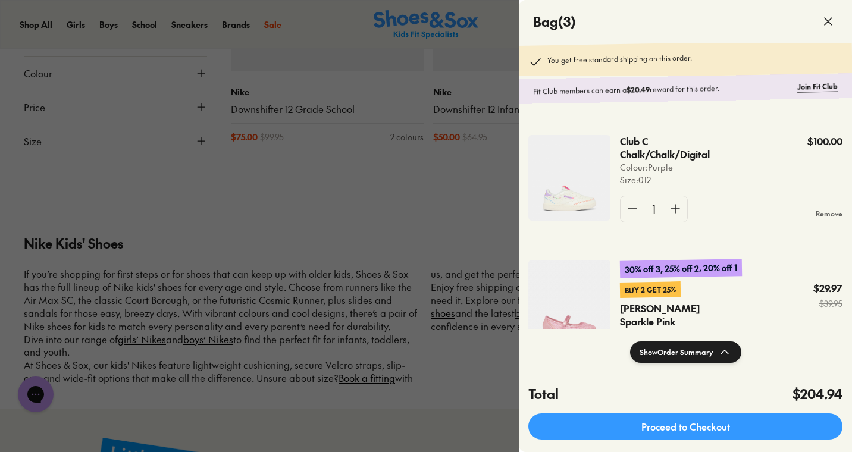
scroll to position [163, 0]
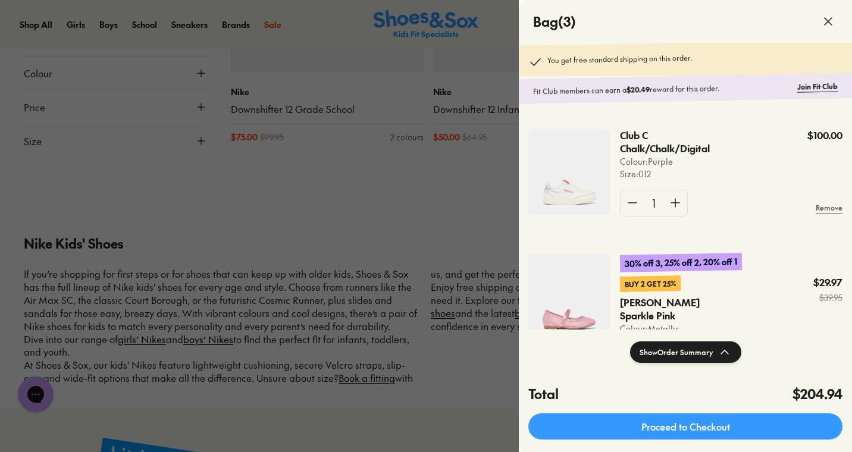
click at [590, 153] on img at bounding box center [569, 172] width 82 height 86
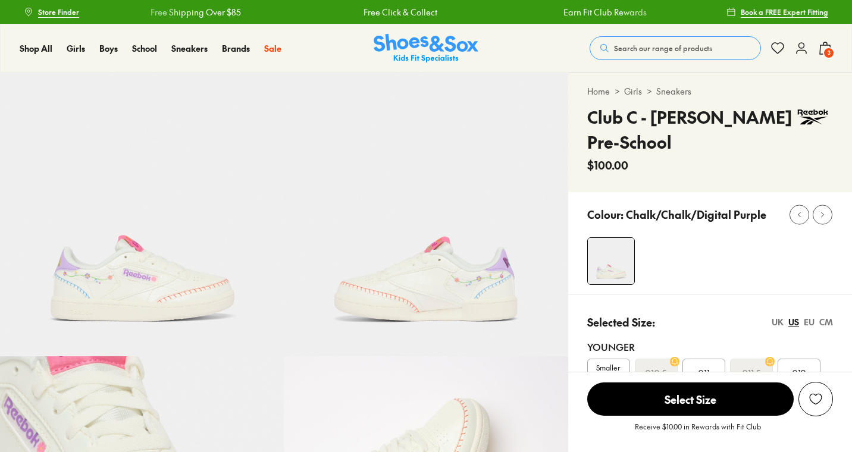
select select "*"
click at [801, 124] on img at bounding box center [813, 117] width 40 height 25
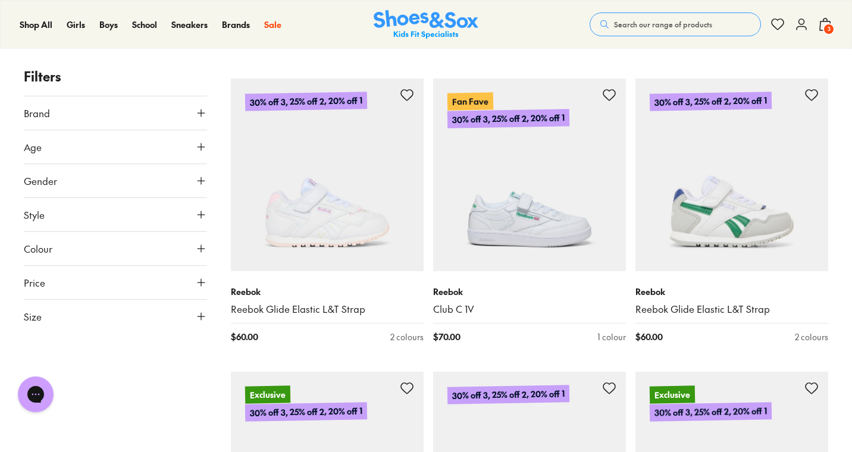
scroll to position [1568, 0]
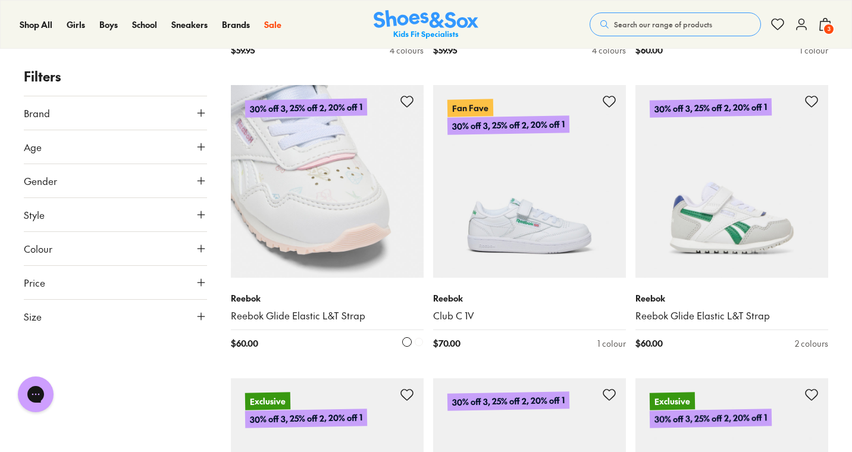
click at [326, 213] on img at bounding box center [327, 181] width 193 height 193
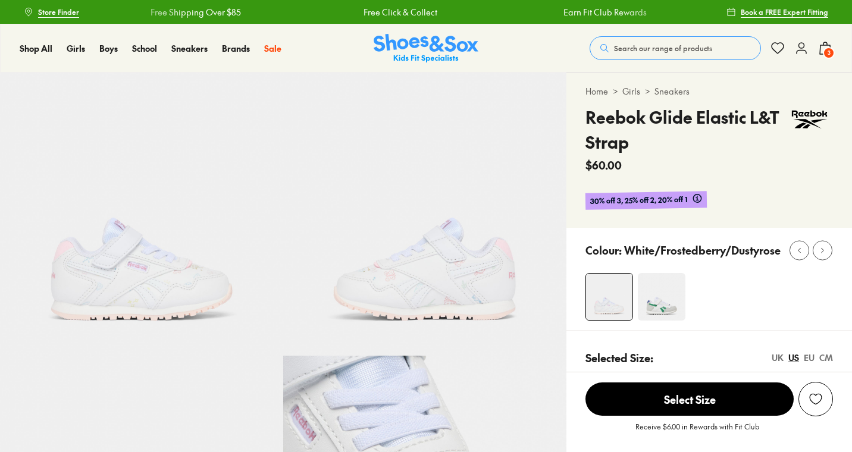
select select "*"
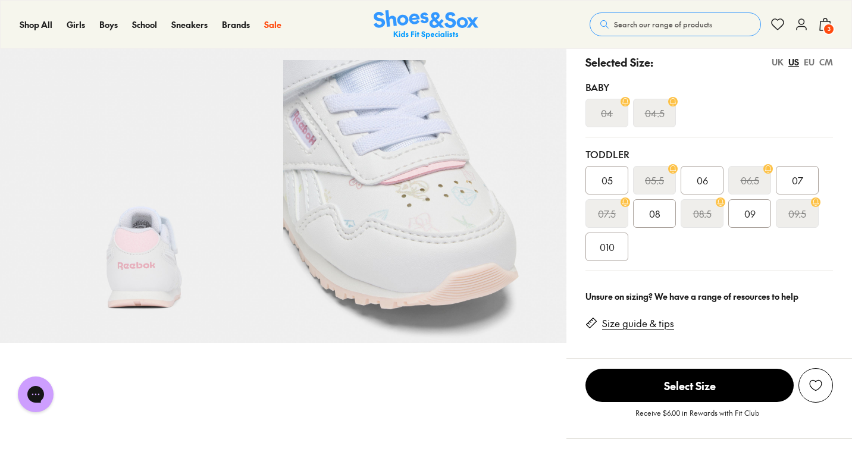
scroll to position [309, 0]
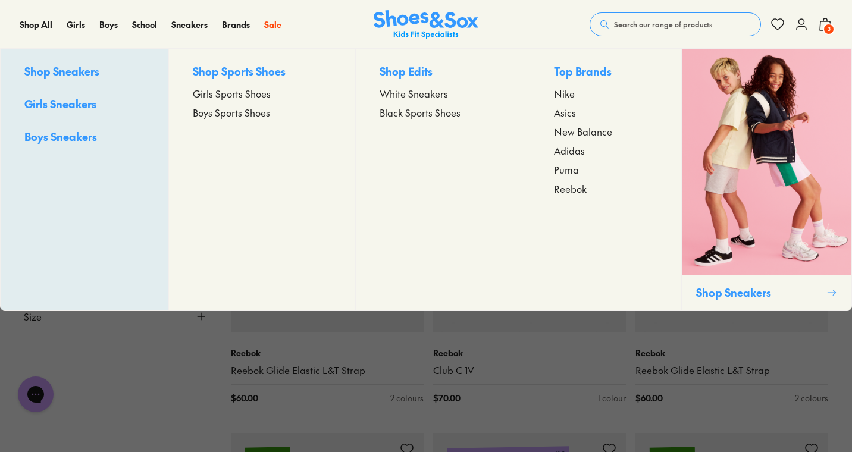
click at [401, 93] on span "White Sneakers" at bounding box center [413, 93] width 68 height 14
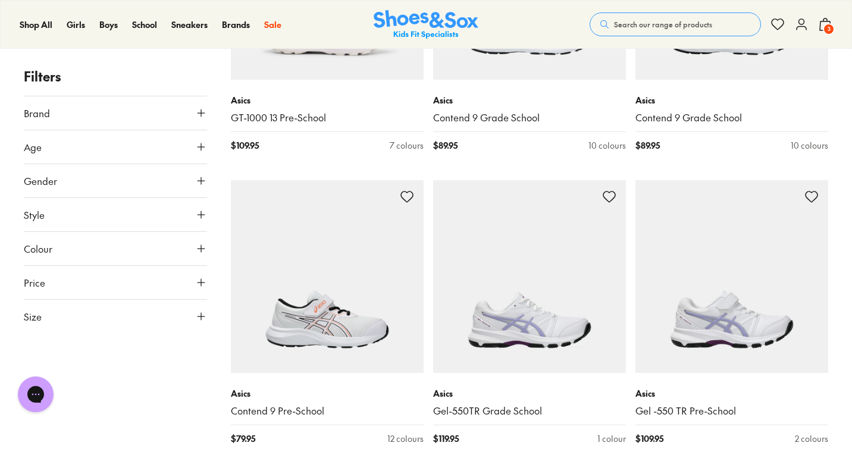
scroll to position [1751, 0]
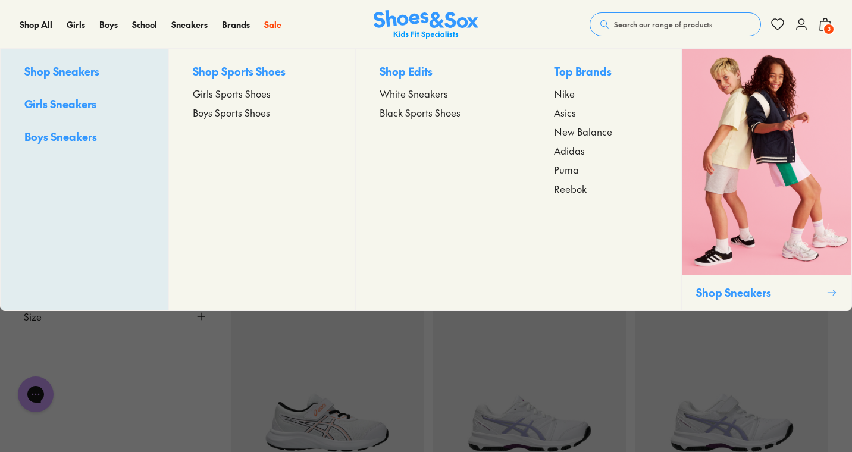
click at [88, 75] on span "Shop Sneakers" at bounding box center [61, 71] width 75 height 15
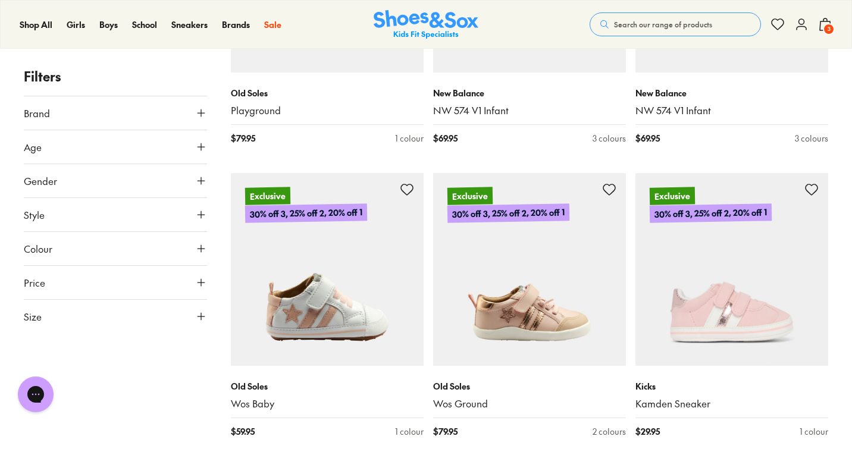
scroll to position [2755, 0]
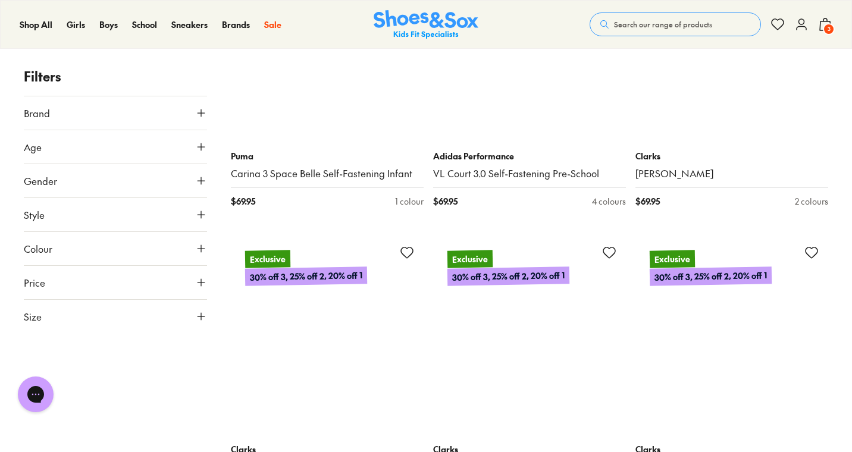
scroll to position [4744, 0]
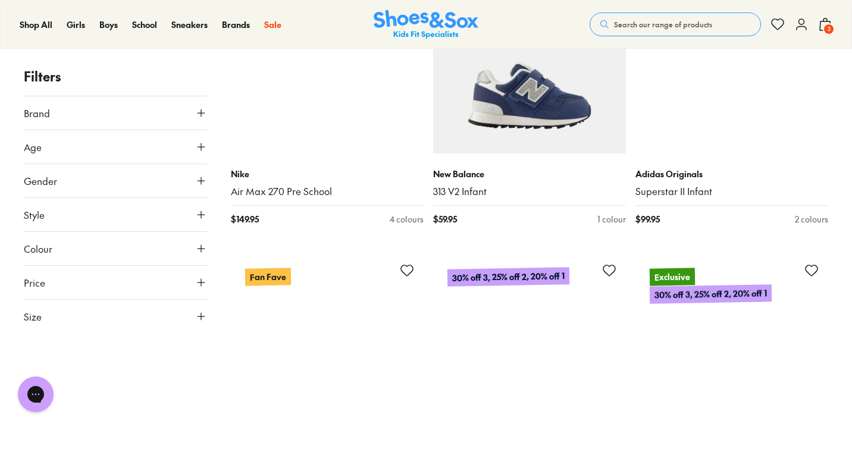
scroll to position [9017, 0]
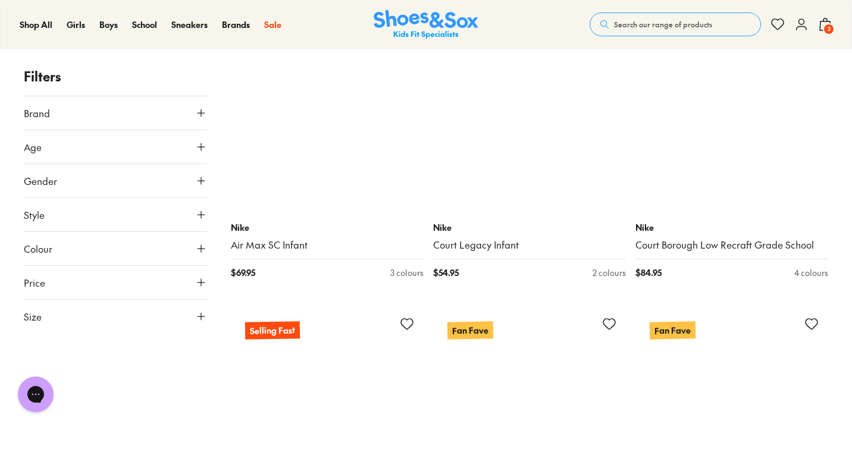
scroll to position [10771, 0]
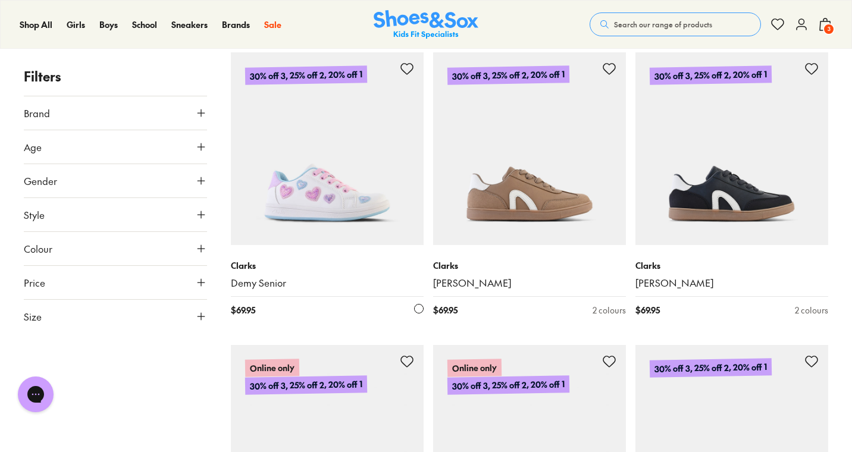
scroll to position [14663, 0]
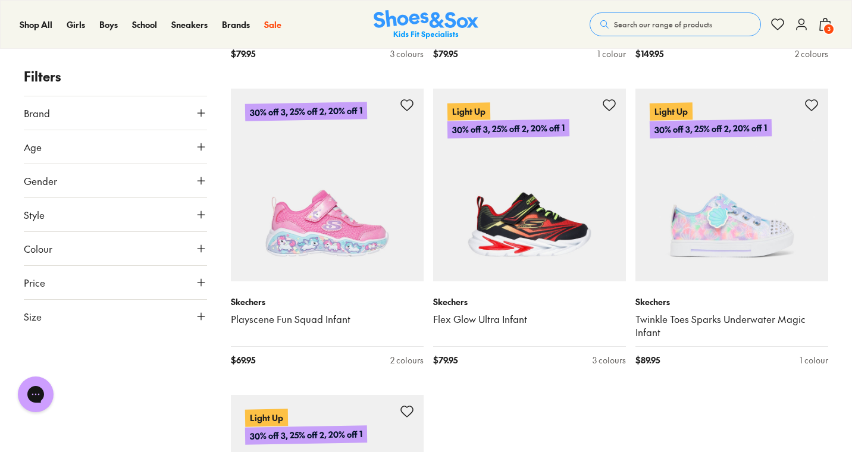
scroll to position [15662, 0]
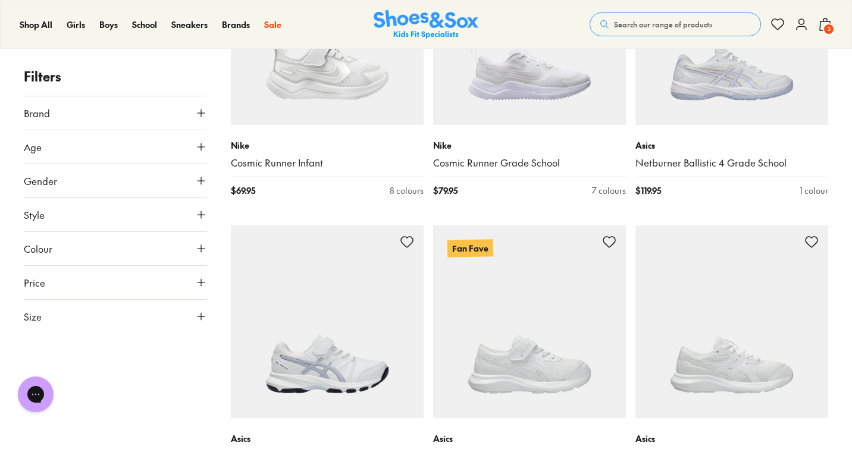
scroll to position [461, 0]
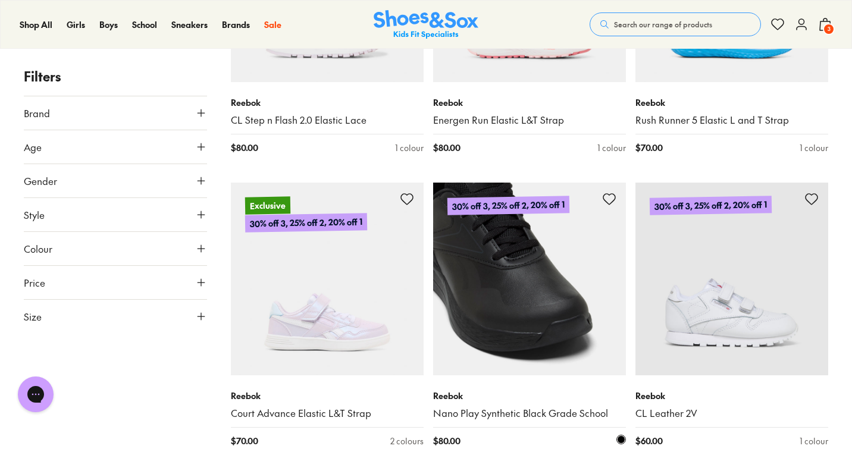
scroll to position [3066, 0]
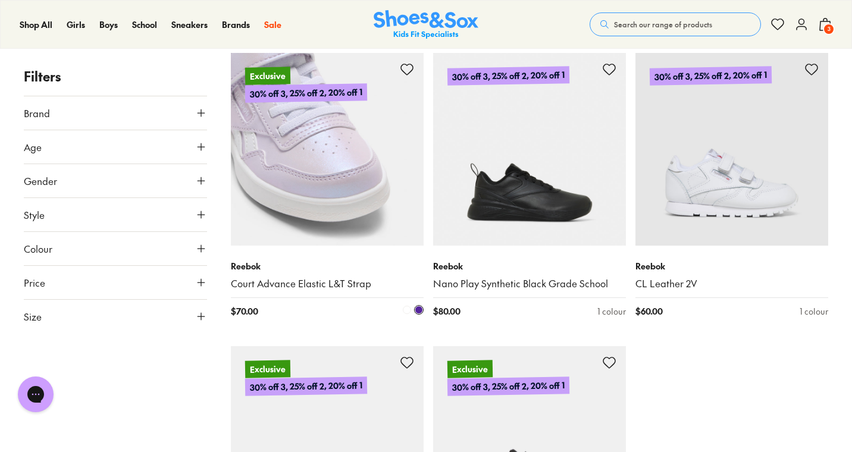
click at [328, 146] on img at bounding box center [327, 149] width 193 height 193
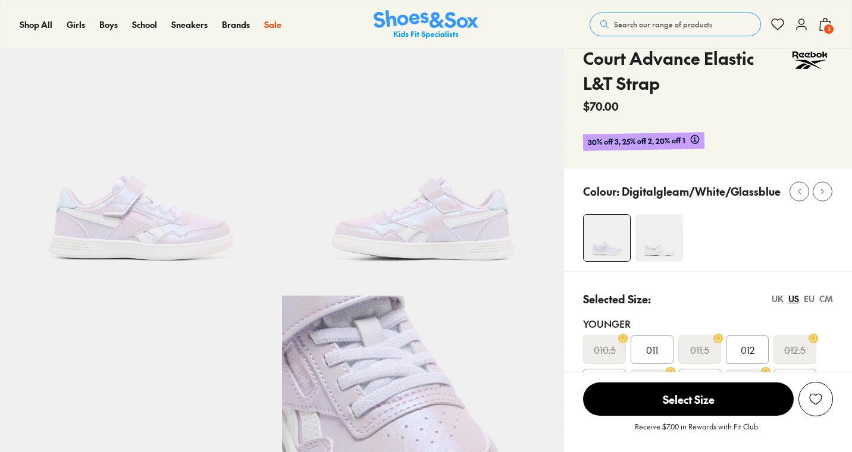
select select "*"
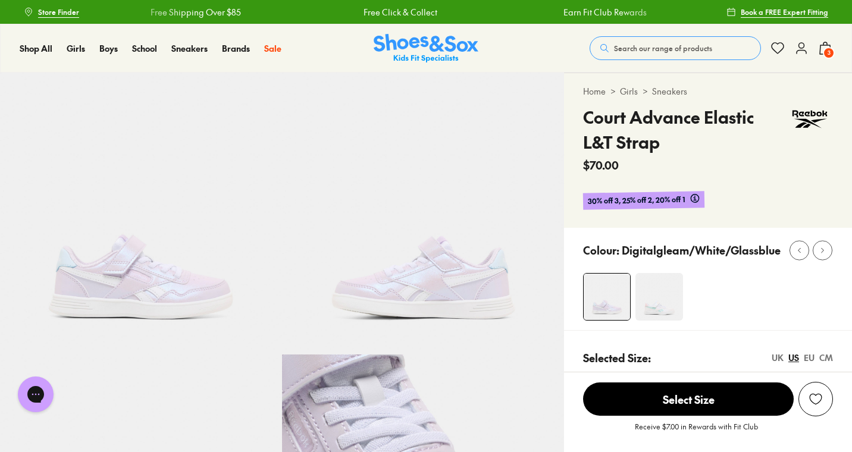
click at [658, 305] on img at bounding box center [659, 297] width 48 height 48
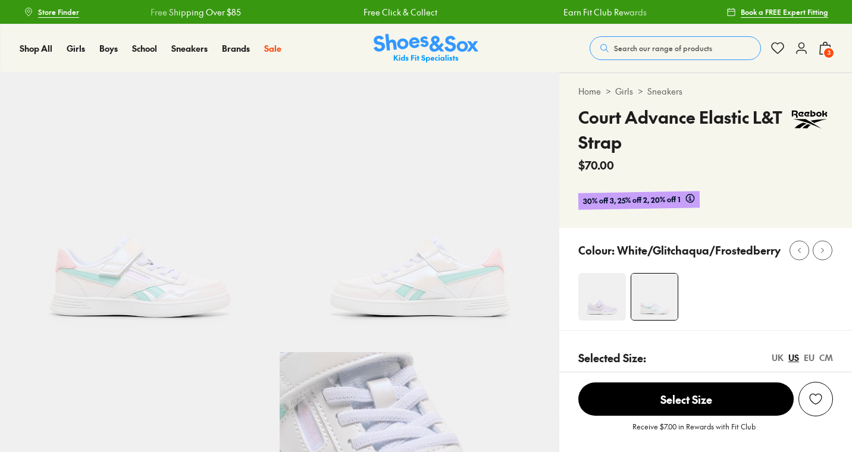
select select "*"
click at [442, 58] on img at bounding box center [425, 48] width 105 height 29
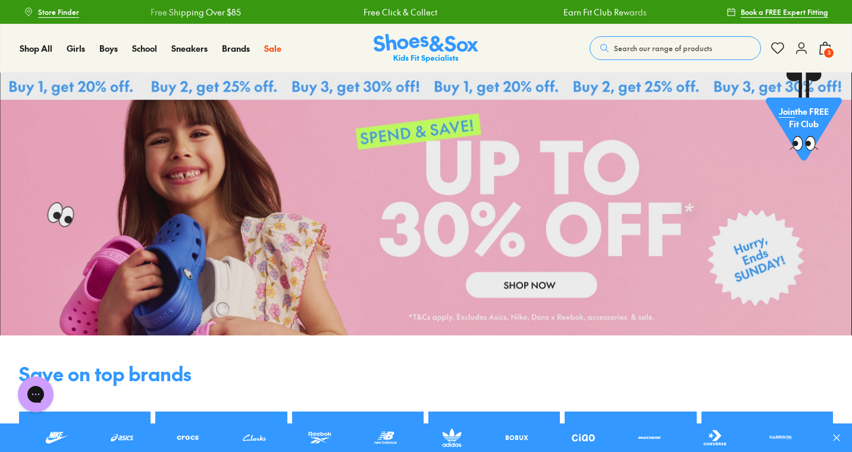
click at [542, 244] on link at bounding box center [426, 204] width 852 height 263
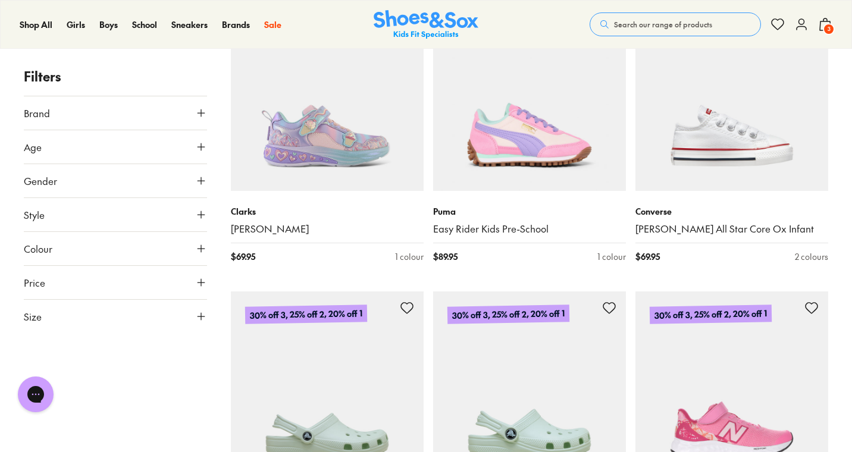
scroll to position [12060, 0]
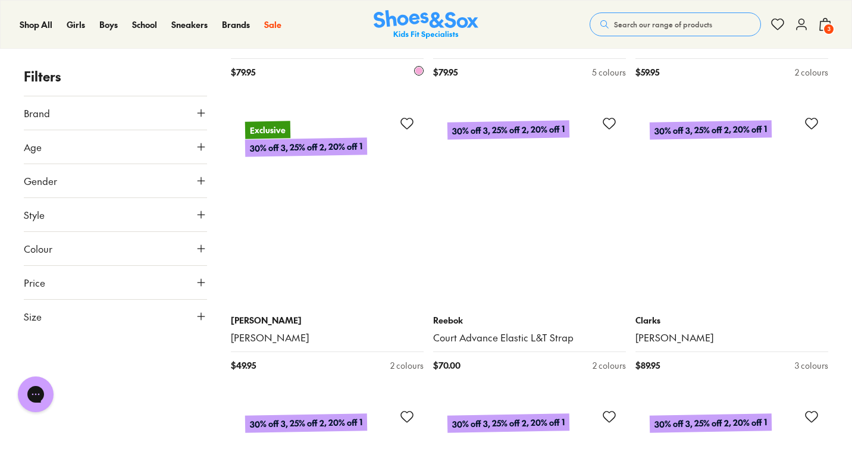
scroll to position [14951, 0]
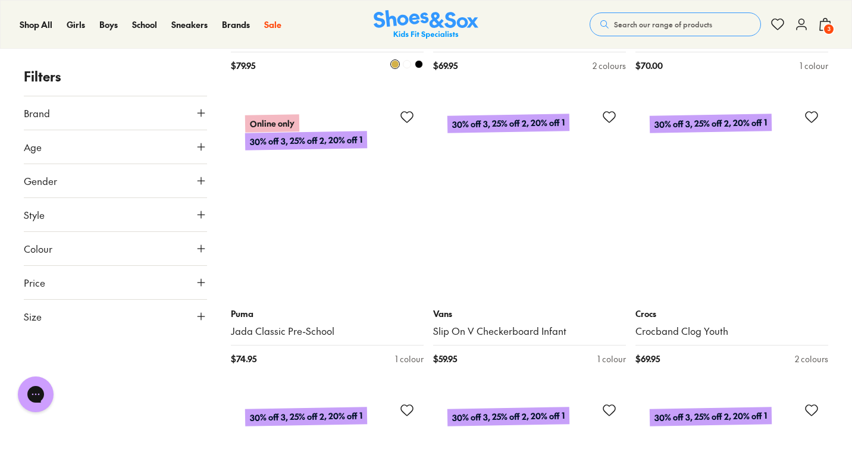
scroll to position [19576, 0]
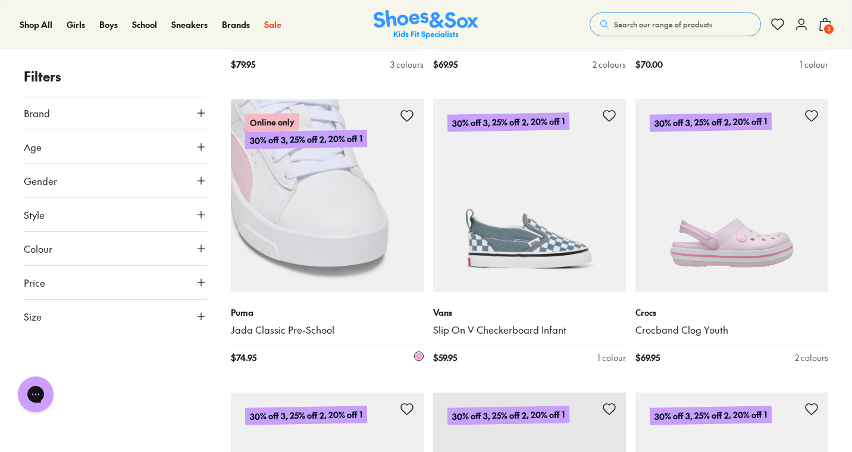
click at [321, 224] on img at bounding box center [327, 195] width 193 height 193
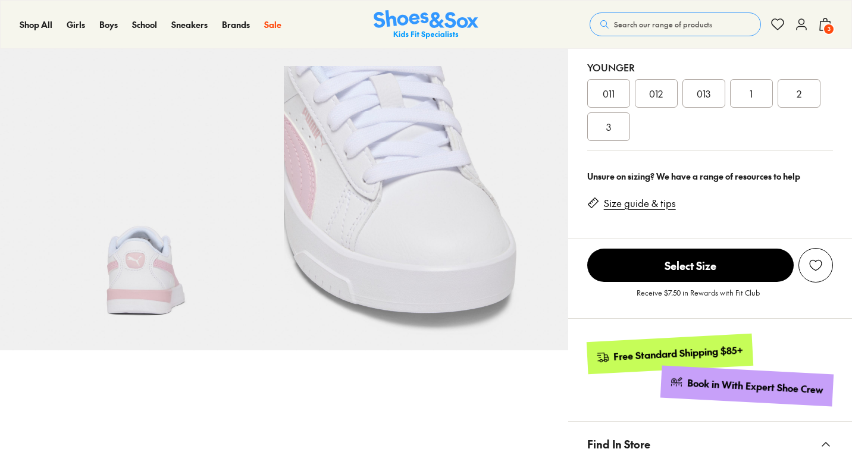
select select "*"
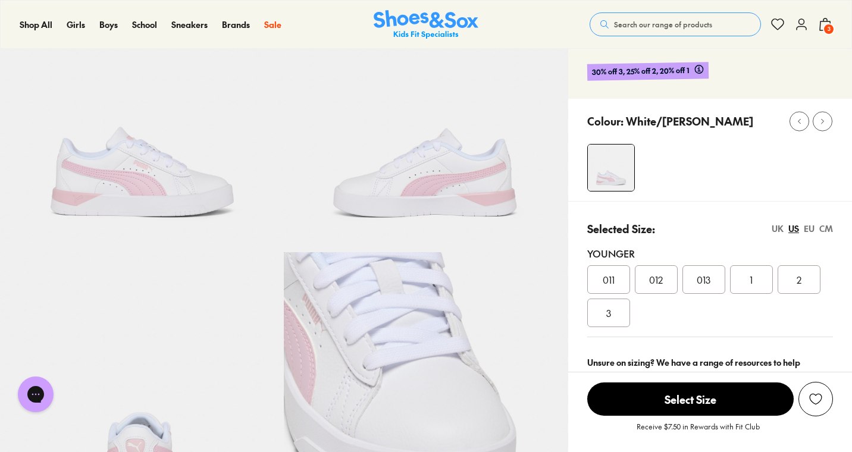
scroll to position [96, 0]
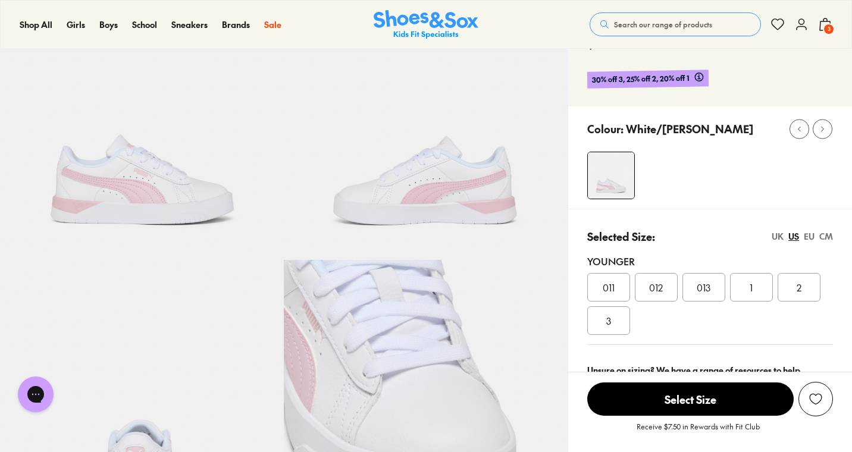
click at [652, 284] on span "012" at bounding box center [656, 287] width 14 height 14
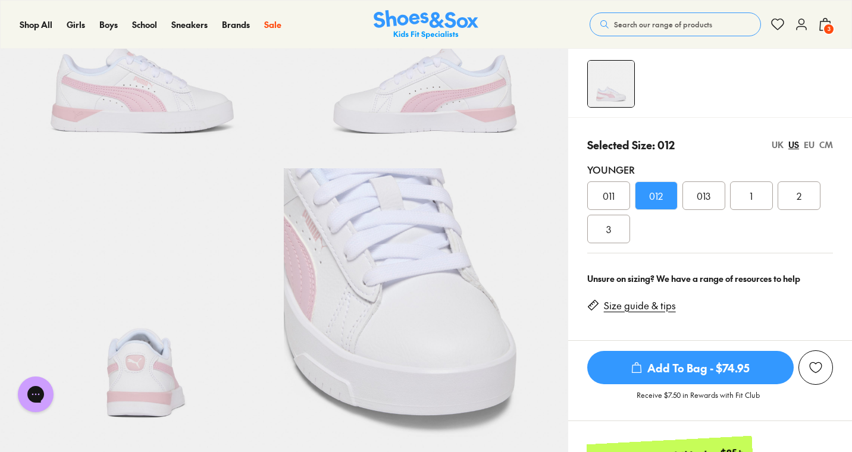
scroll to position [8, 0]
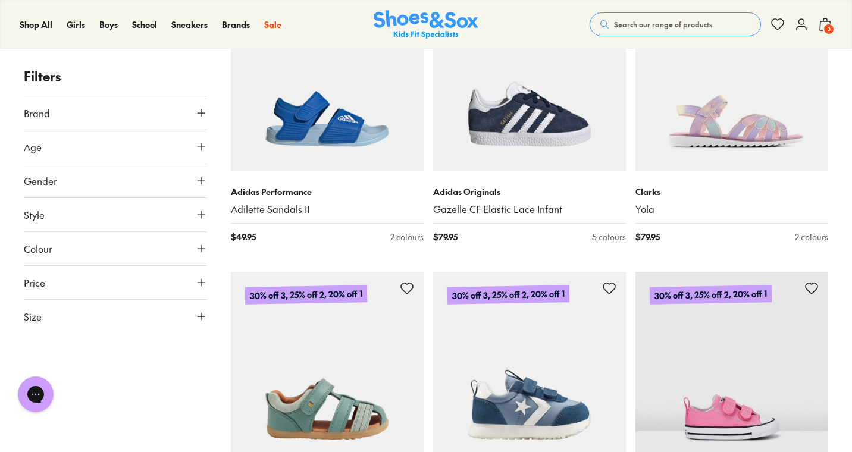
scroll to position [1549, 0]
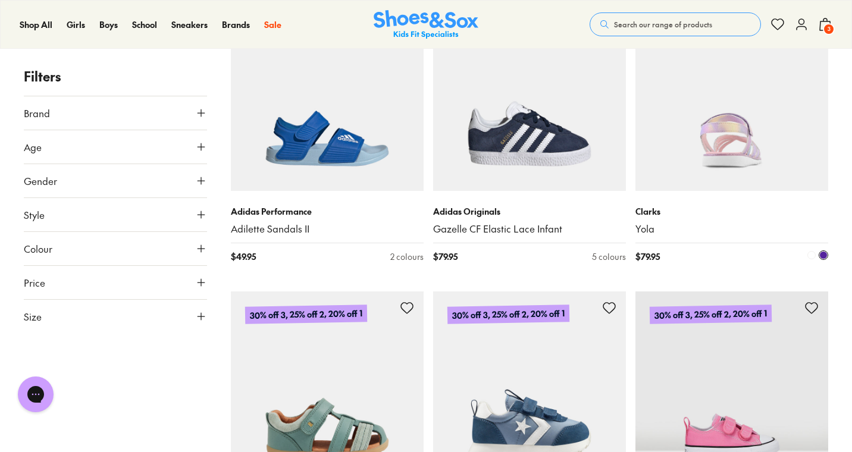
click at [712, 145] on img at bounding box center [731, 94] width 193 height 193
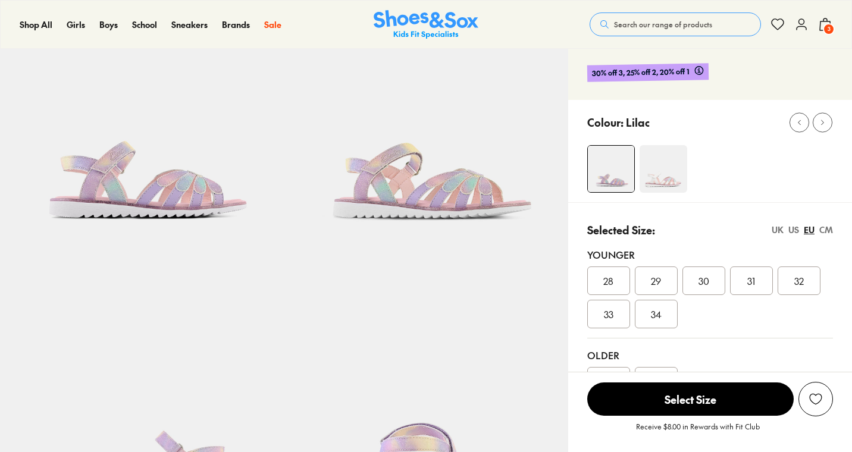
select select "*"
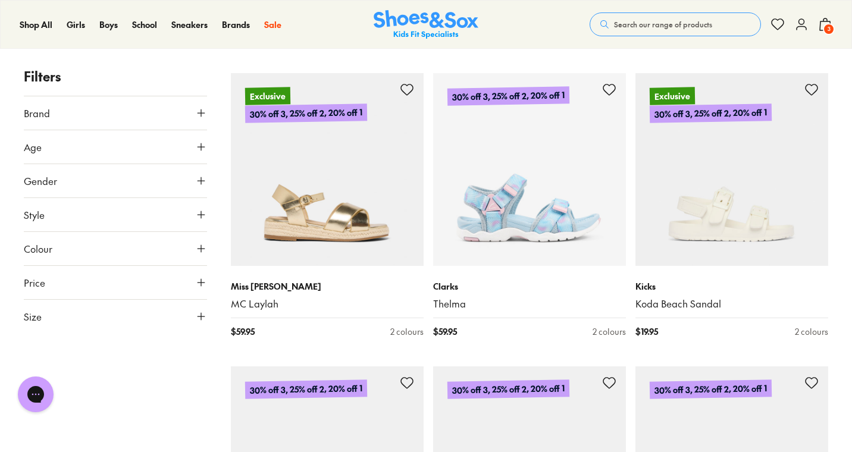
scroll to position [2373, 0]
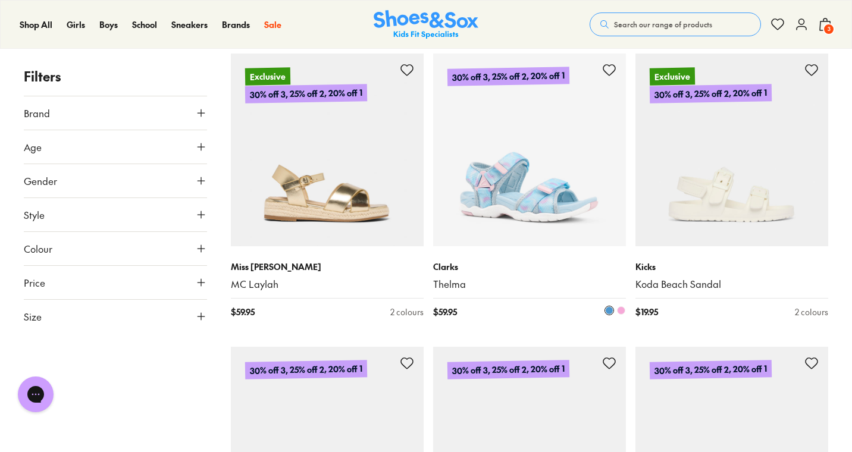
click at [549, 200] on img at bounding box center [529, 150] width 193 height 193
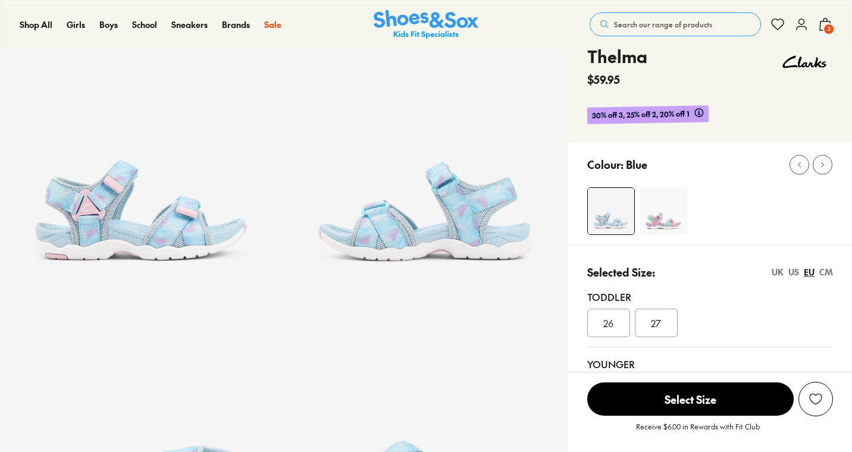
select select "*"
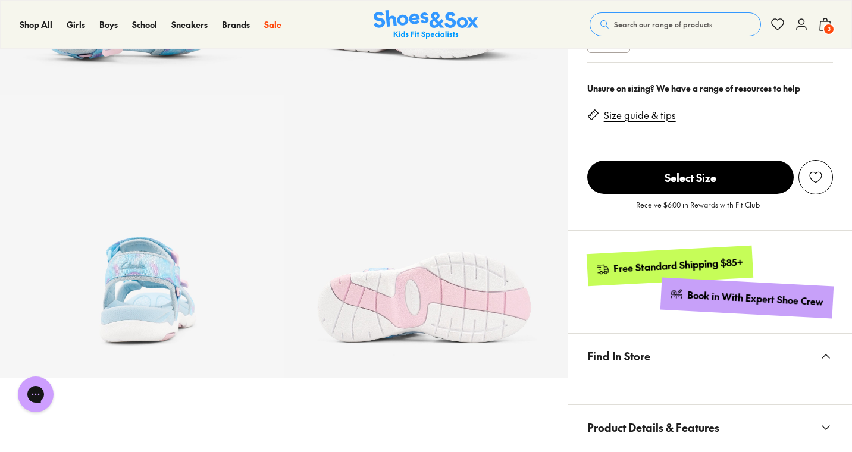
scroll to position [632, 0]
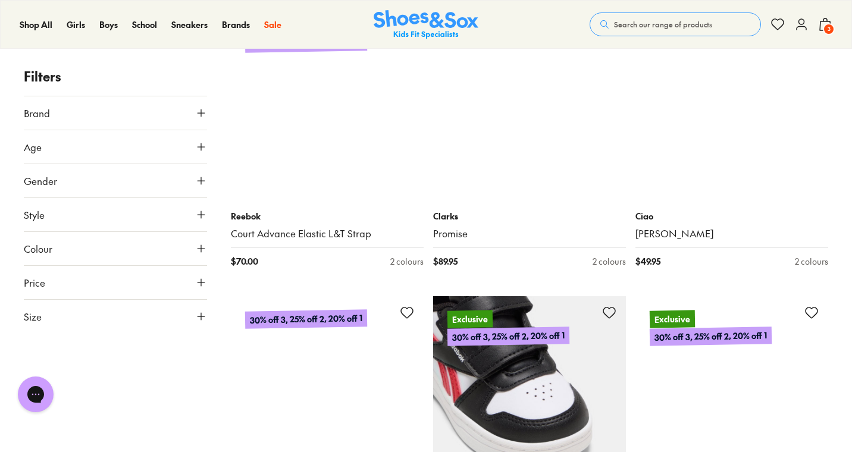
scroll to position [7606, 0]
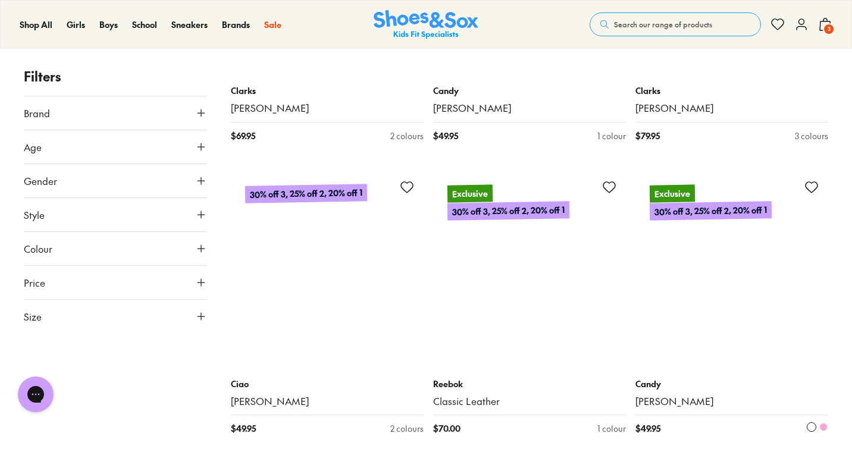
scroll to position [14323, 0]
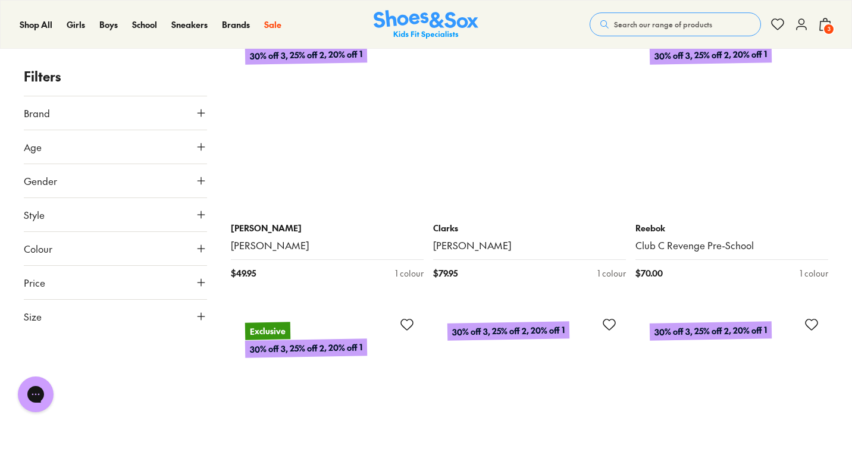
scroll to position [17082, 0]
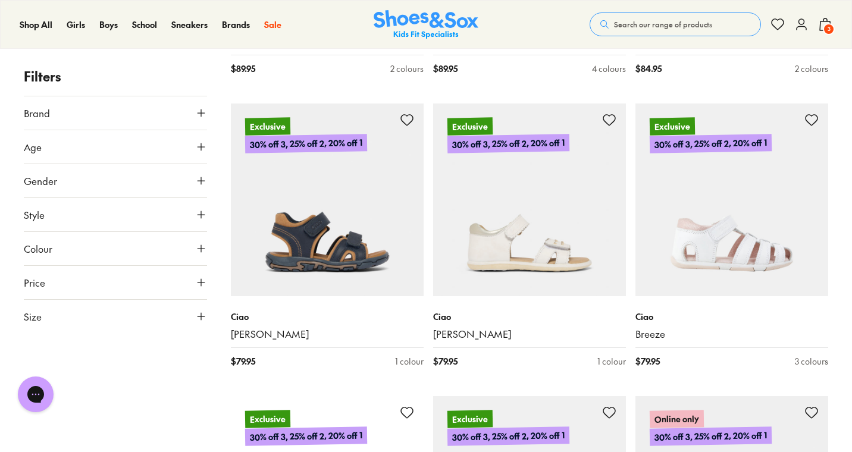
scroll to position [21141, 0]
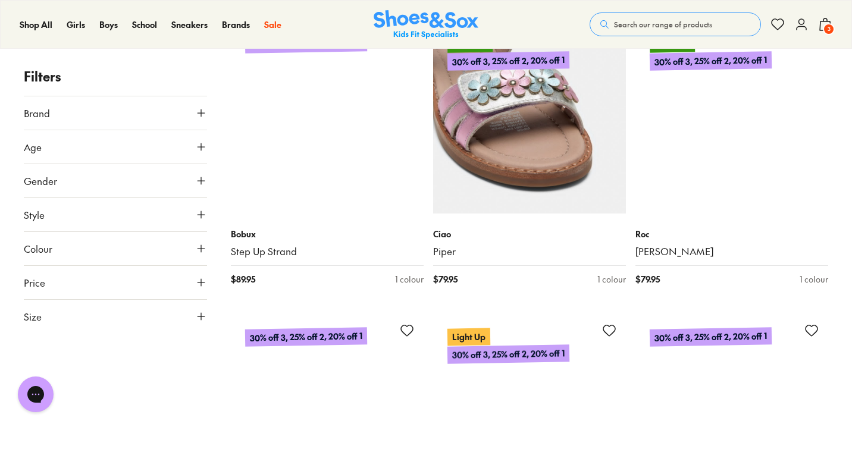
scroll to position [24156, 0]
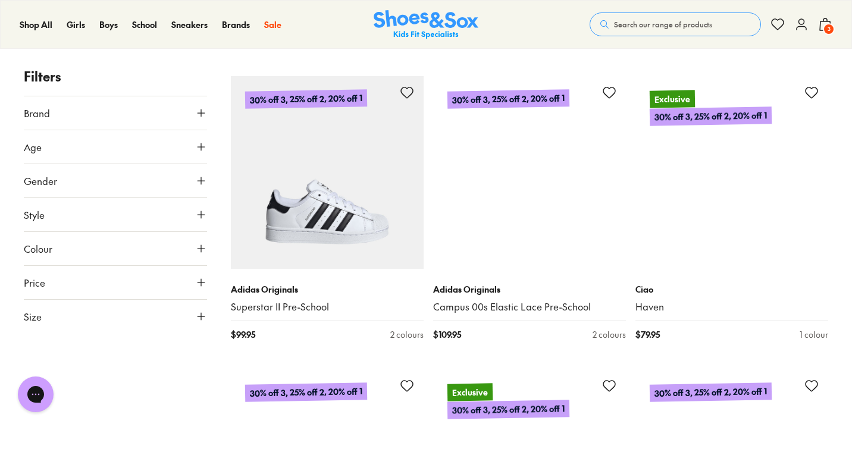
scroll to position [25275, 0]
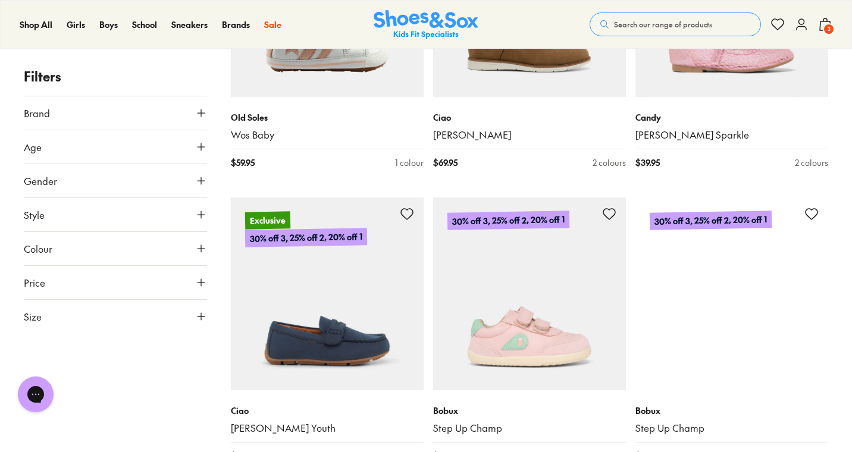
scroll to position [41092, 0]
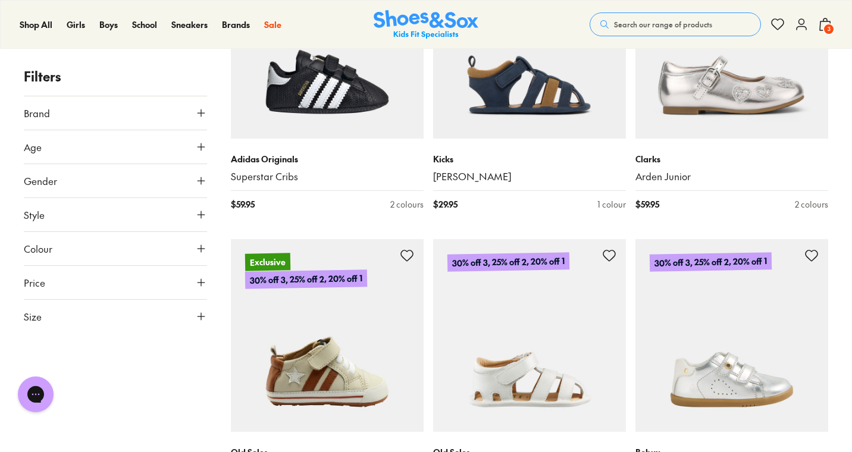
scroll to position [44071, 0]
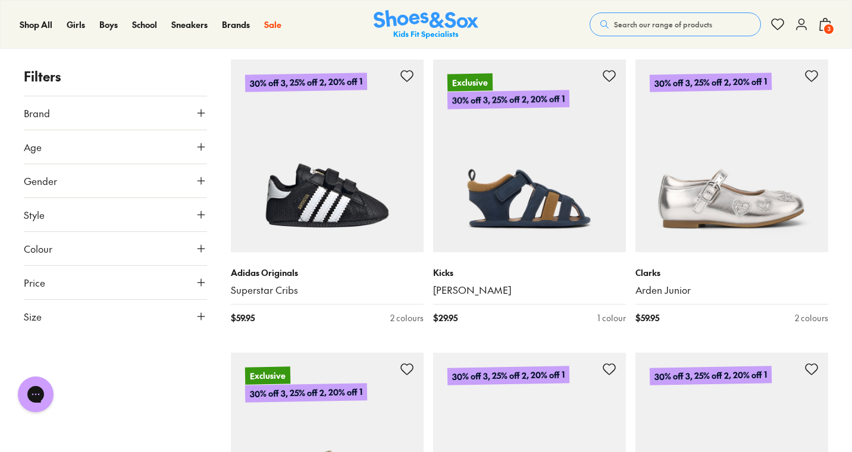
click at [830, 20] on icon at bounding box center [825, 24] width 14 height 14
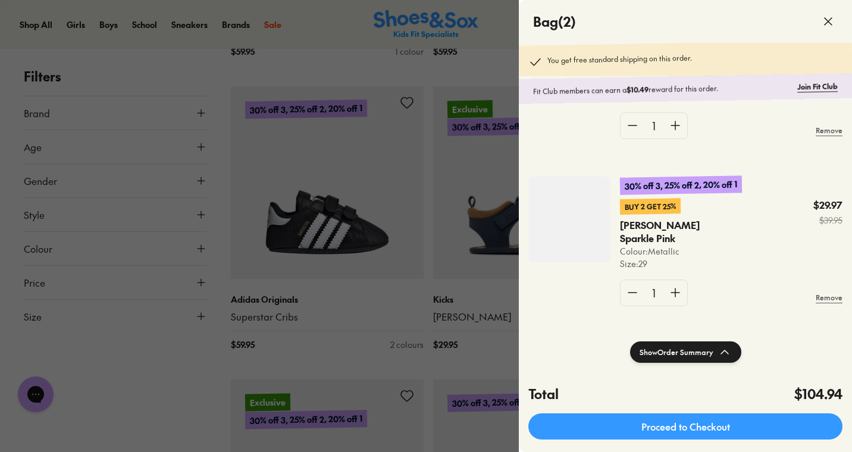
scroll to position [120, 0]
click at [564, 230] on img at bounding box center [569, 220] width 82 height 86
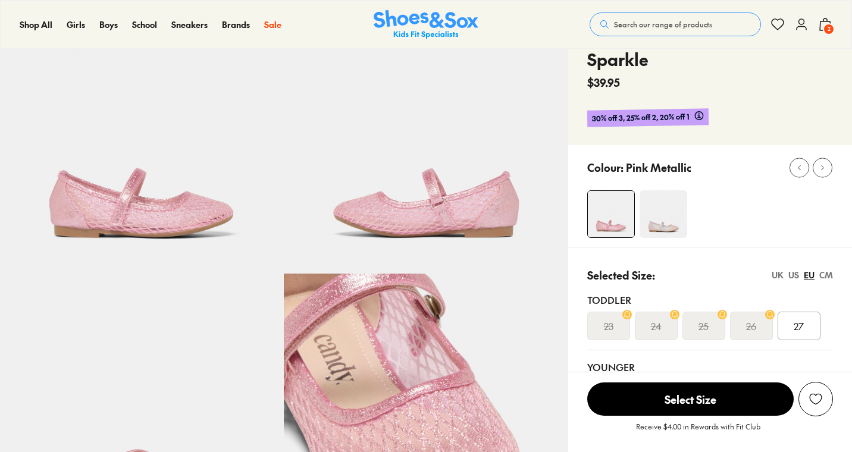
select select "*"
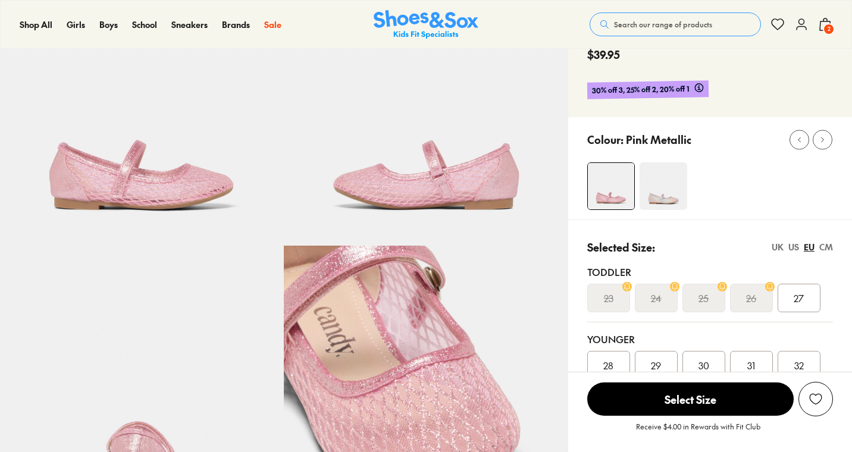
click at [656, 165] on img at bounding box center [663, 186] width 48 height 48
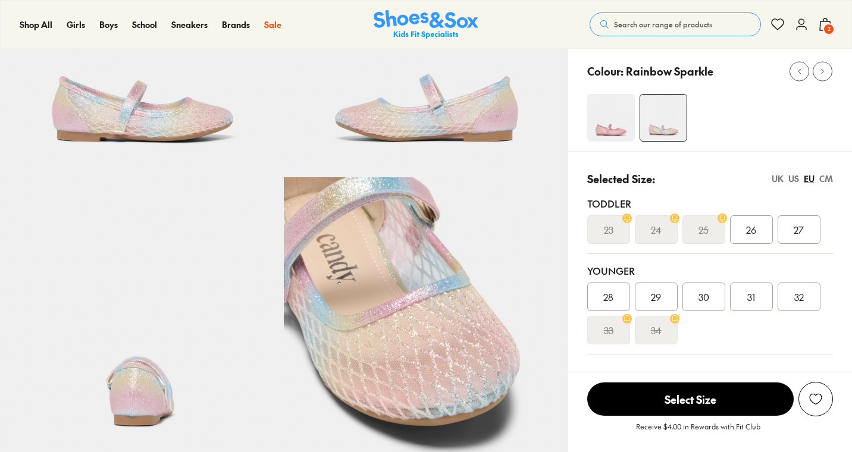
scroll to position [227, 0]
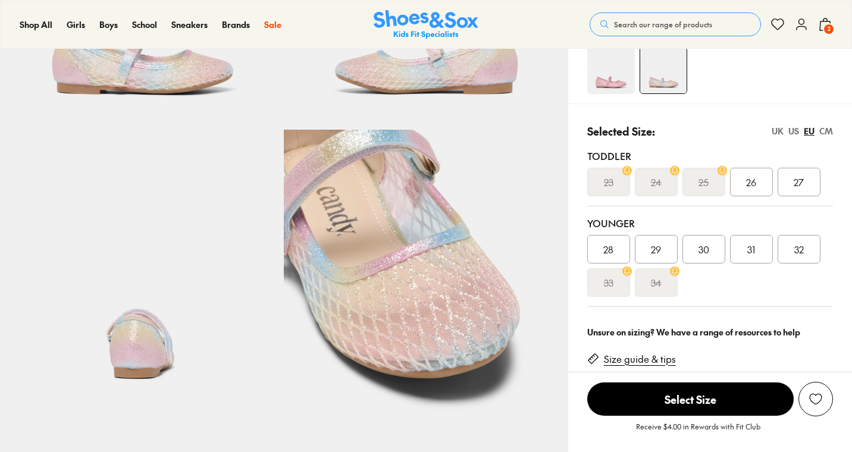
select select "*"
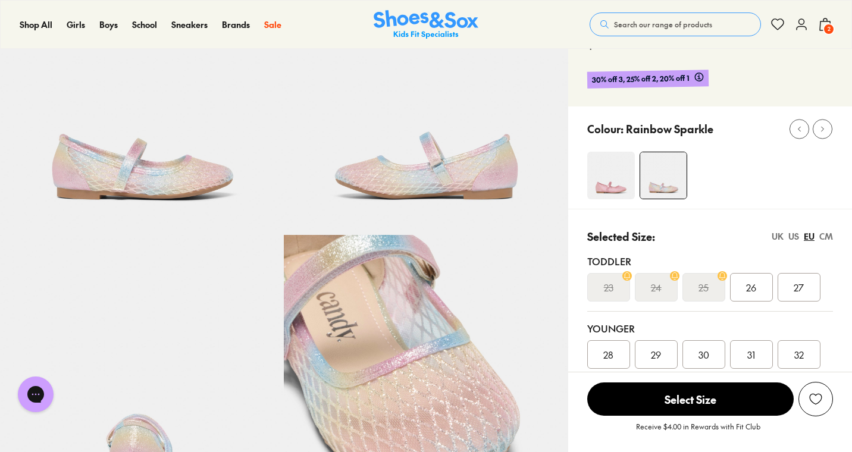
scroll to position [77, 0]
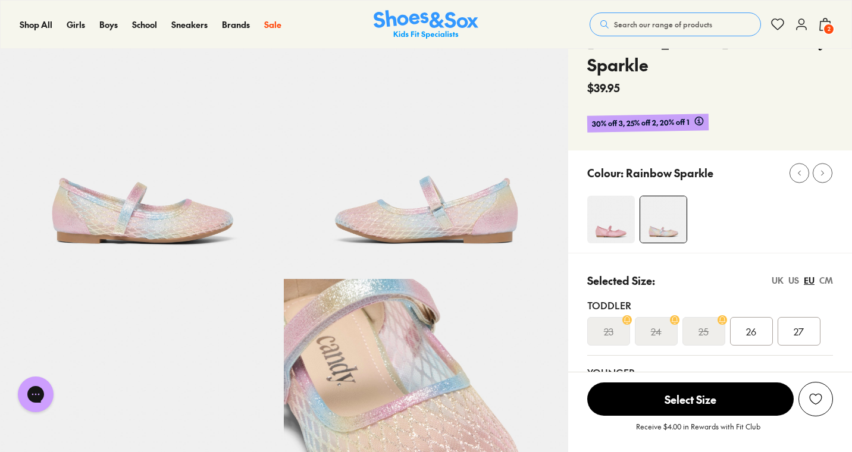
click at [601, 200] on img at bounding box center [611, 220] width 48 height 48
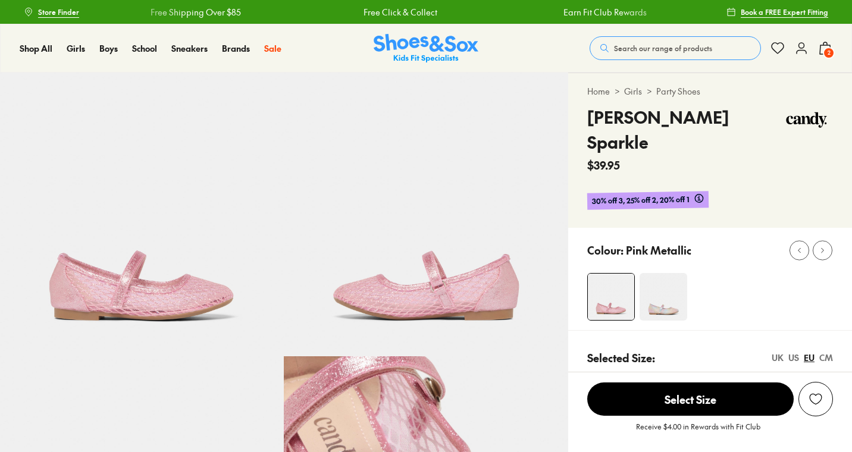
select select "*"
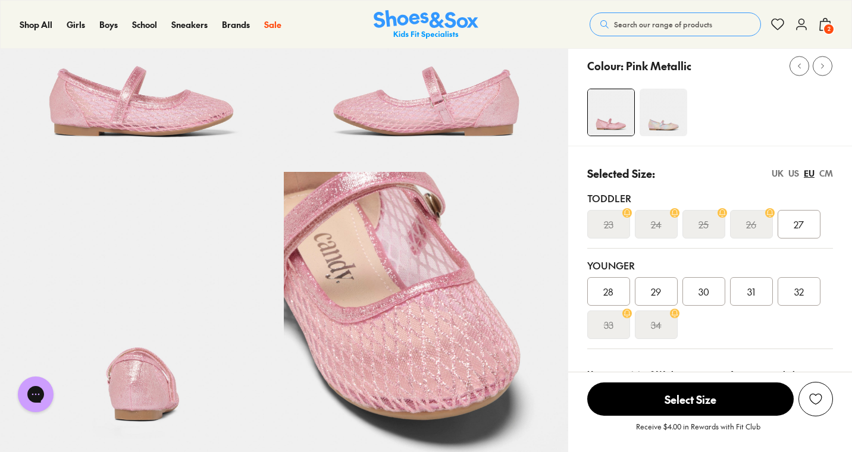
scroll to position [78, 0]
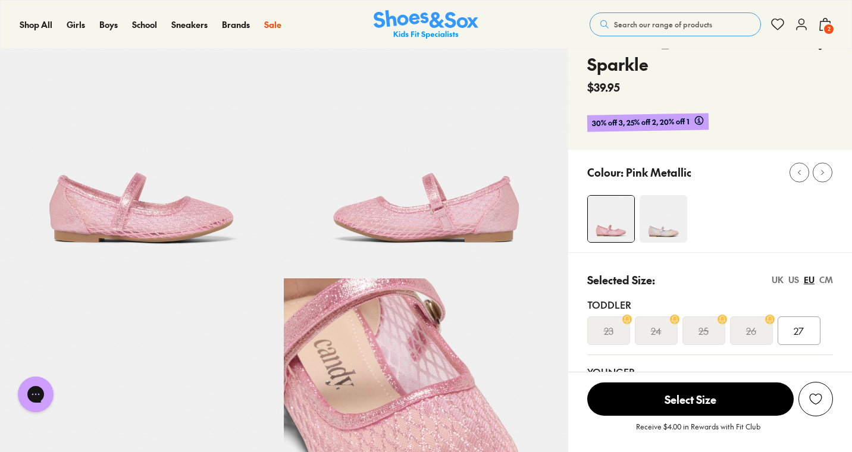
click at [660, 195] on img at bounding box center [663, 219] width 48 height 48
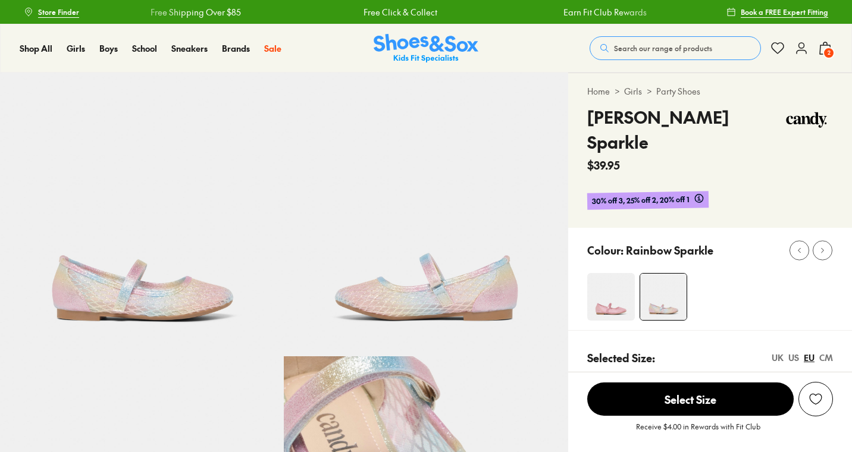
select select "*"
